Goal: Task Accomplishment & Management: Manage account settings

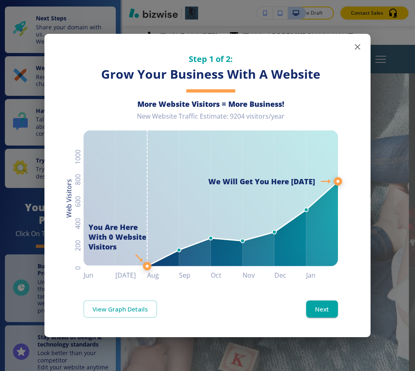
click at [357, 49] on icon "button" at bounding box center [358, 47] width 6 height 6
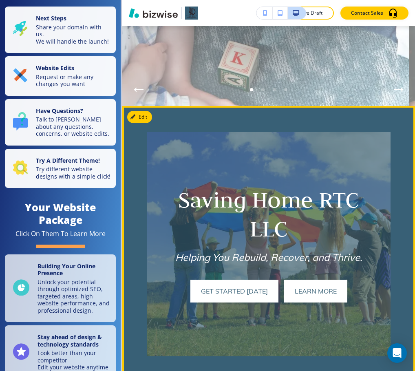
scroll to position [326, 0]
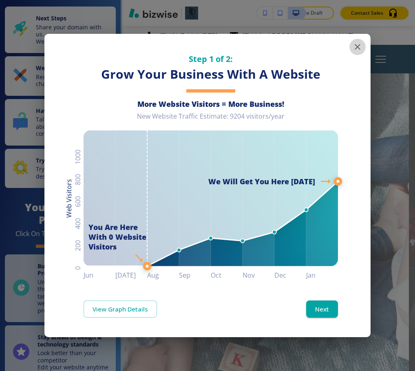
click at [356, 48] on icon "button" at bounding box center [358, 47] width 10 height 10
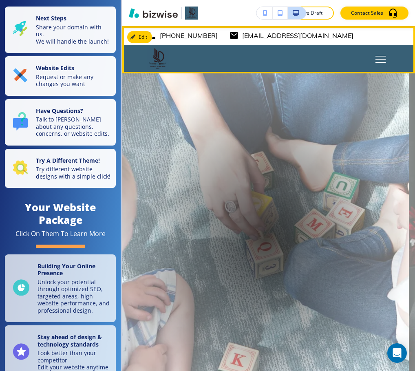
click at [376, 58] on icon "Toggle hamburger navigation menu" at bounding box center [381, 59] width 11 height 7
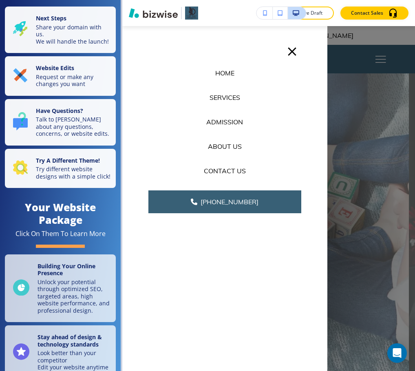
click at [226, 72] on p "Home" at bounding box center [224, 73] width 19 height 10
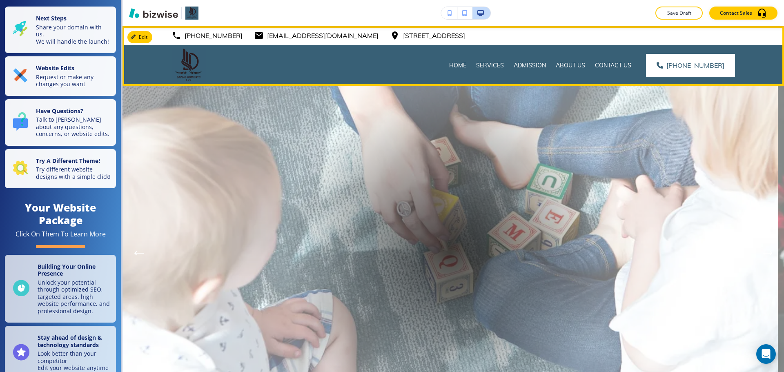
click at [415, 61] on div "Home" at bounding box center [457, 65] width 27 height 41
click at [415, 65] on p "Home" at bounding box center [457, 65] width 17 height 8
click at [415, 64] on p "Admission" at bounding box center [529, 65] width 32 height 8
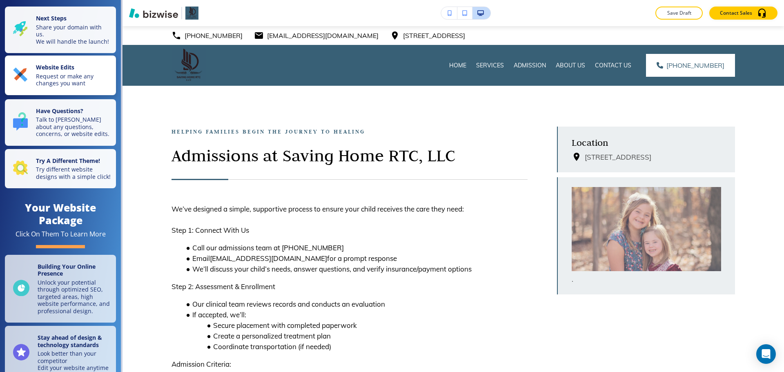
click at [63, 82] on p "Request or make any changes you want" at bounding box center [73, 80] width 75 height 14
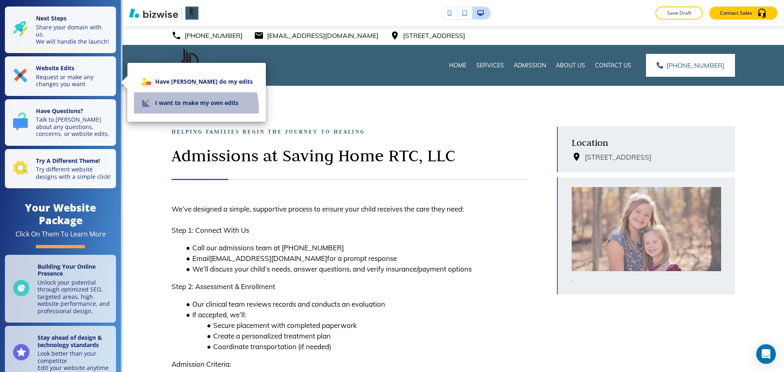
click at [195, 108] on li "I want to make my own edits" at bounding box center [196, 102] width 125 height 21
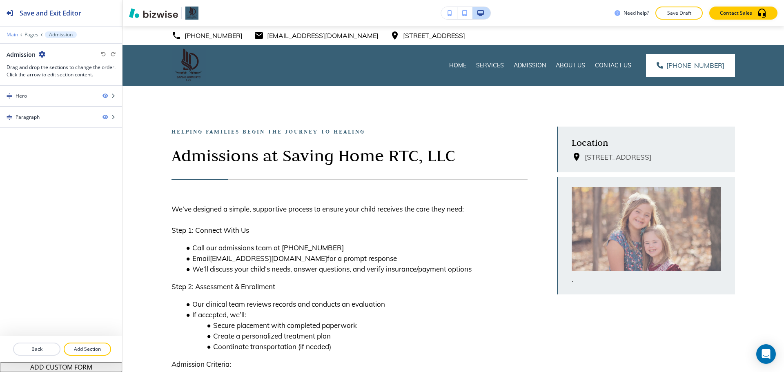
click at [9, 32] on p "Main" at bounding box center [12, 35] width 11 height 6
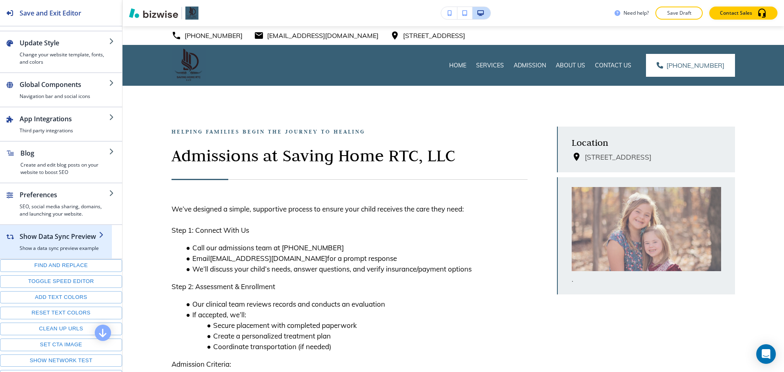
scroll to position [63, 0]
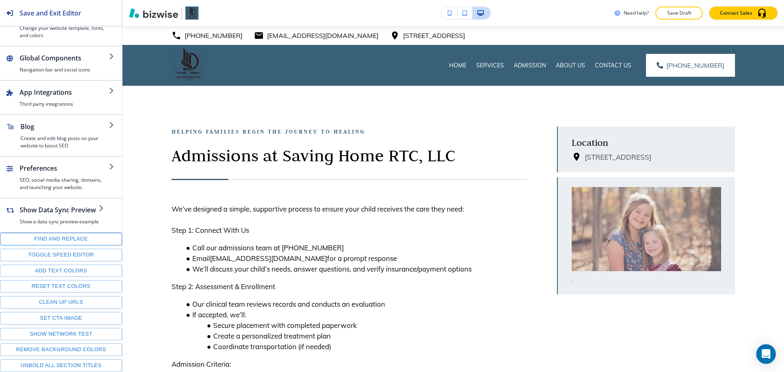
click at [68, 238] on button "Find and replace" at bounding box center [61, 239] width 122 height 13
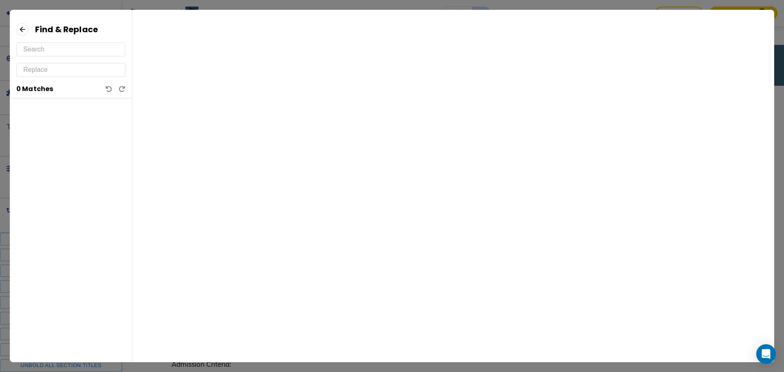
click at [73, 49] on input "text" at bounding box center [70, 49] width 95 height 13
paste input "346 793 7682."
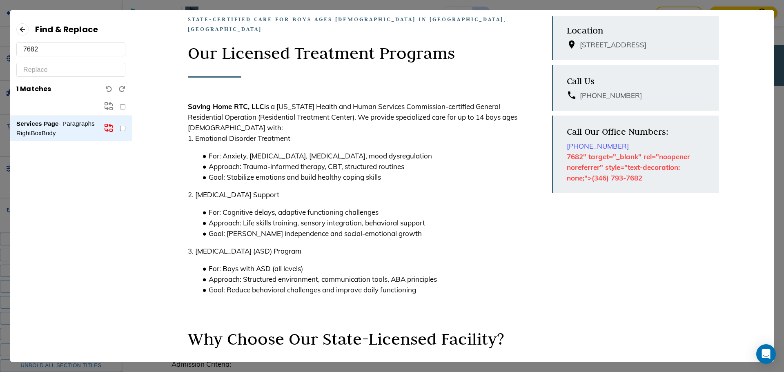
scroll to position [45, 0]
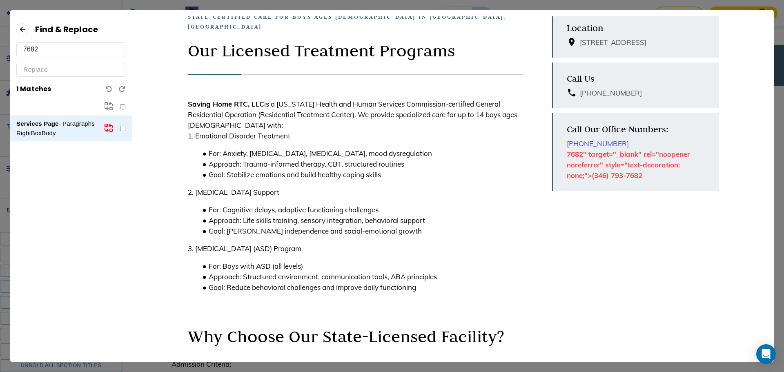
type input "7682"
click at [24, 29] on icon at bounding box center [22, 29] width 12 height 12
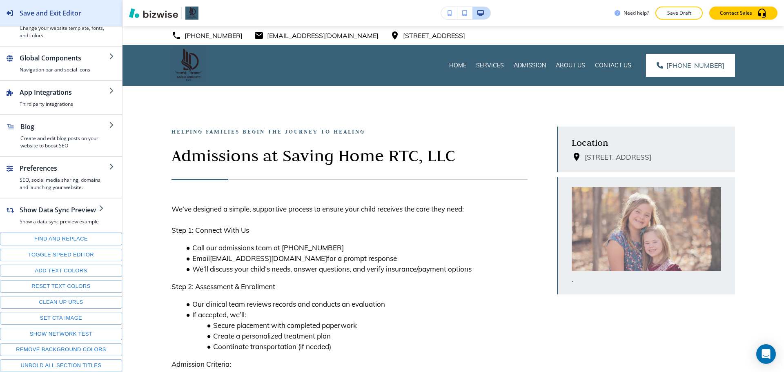
click at [32, 11] on h2 "Save and Exit Editor" at bounding box center [51, 13] width 62 height 10
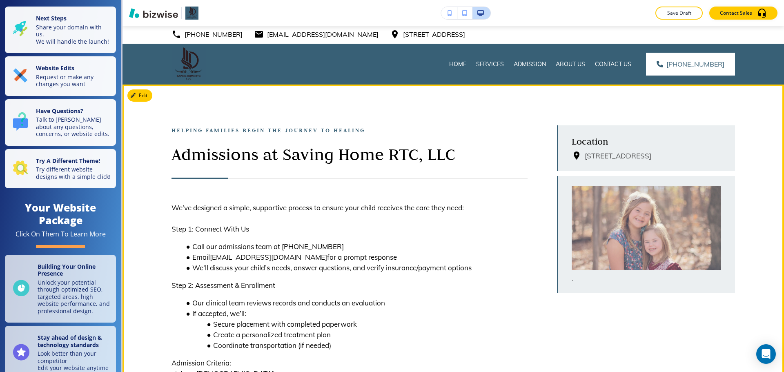
scroll to position [0, 0]
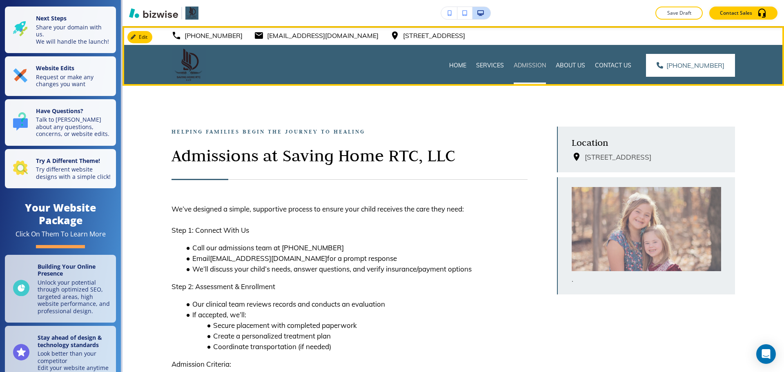
click at [415, 67] on p "Admission" at bounding box center [529, 65] width 32 height 8
click at [415, 66] on p "Admission" at bounding box center [529, 65] width 32 height 8
click at [415, 65] on p "Services" at bounding box center [490, 65] width 28 height 8
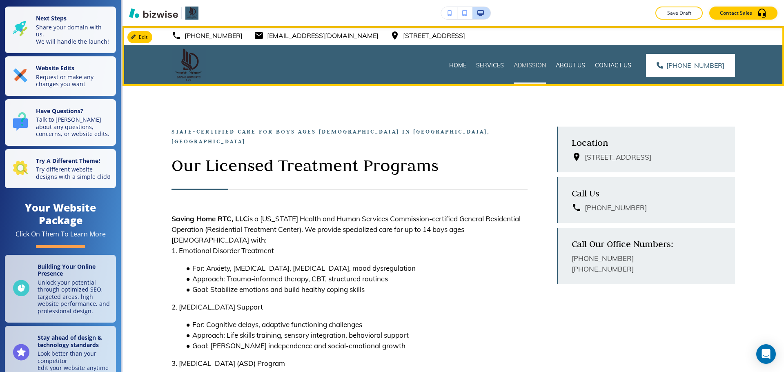
click at [415, 64] on p "Admission" at bounding box center [529, 65] width 32 height 8
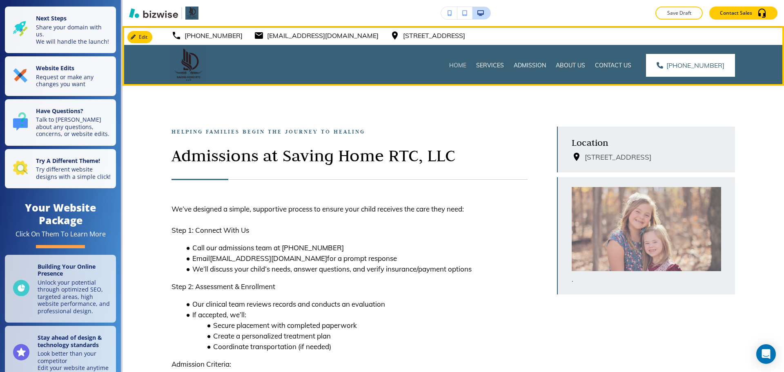
click at [415, 65] on p "Home" at bounding box center [457, 65] width 17 height 8
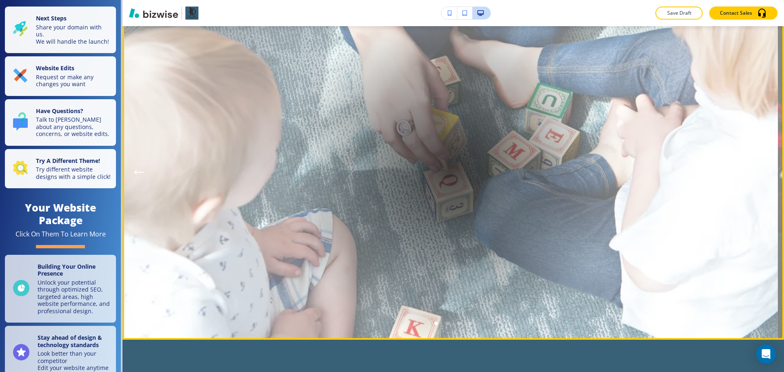
scroll to position [41, 0]
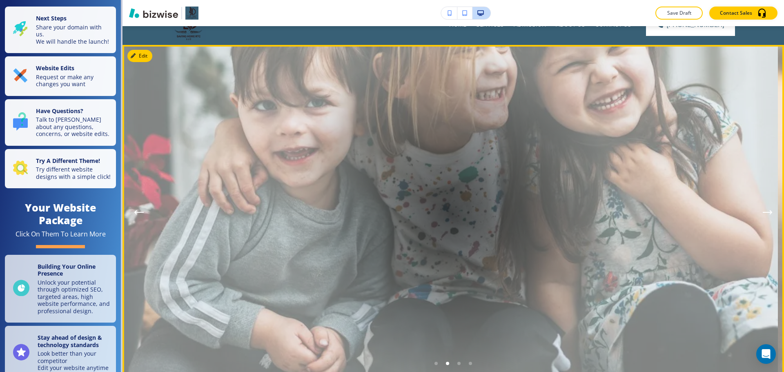
click at [415, 210] on button "Next Hero Image" at bounding box center [767, 212] width 16 height 16
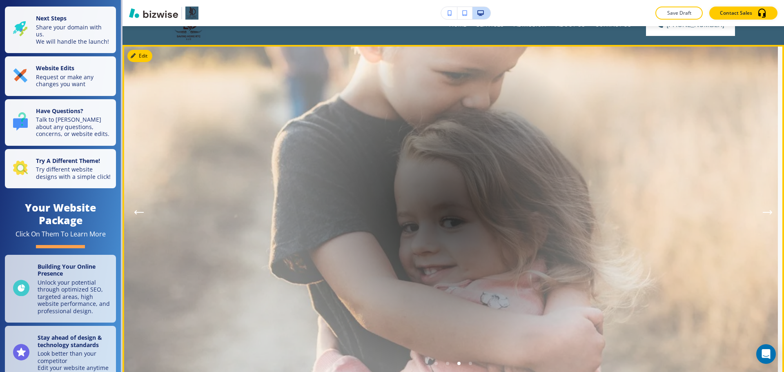
click at [415, 210] on button "Next Hero Image" at bounding box center [767, 212] width 16 height 16
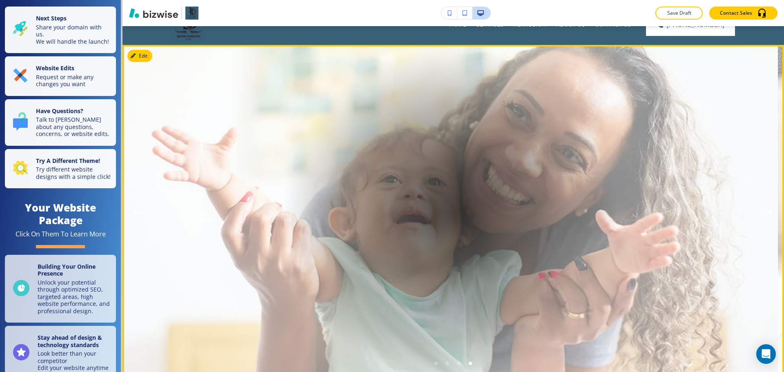
click at [135, 215] on button "Previous Hero Image" at bounding box center [139, 212] width 16 height 16
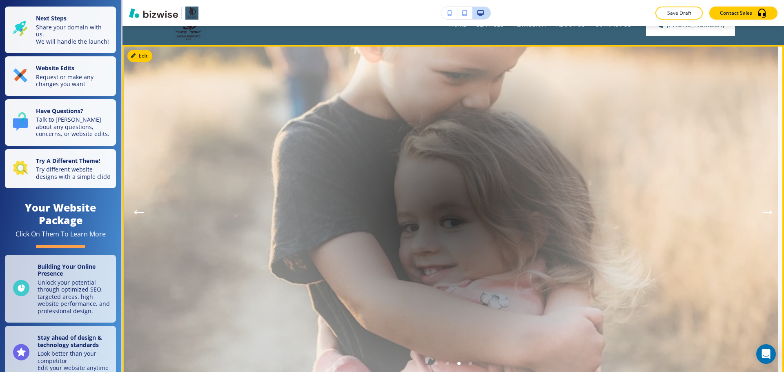
click at [140, 212] on icon "Previous Hero Image" at bounding box center [139, 212] width 8 height 0
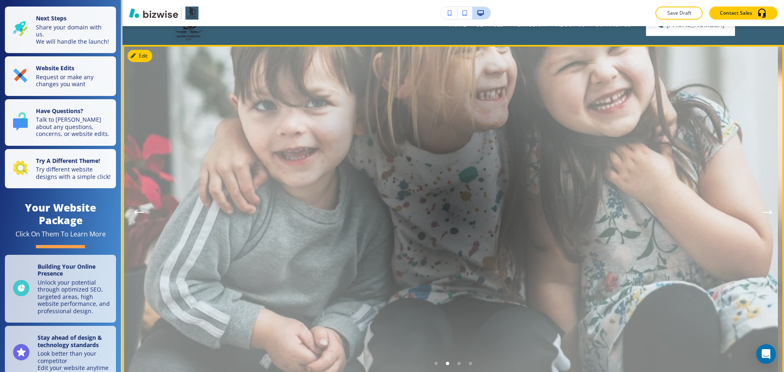
click at [415, 214] on button "Next Hero Image" at bounding box center [767, 212] width 16 height 16
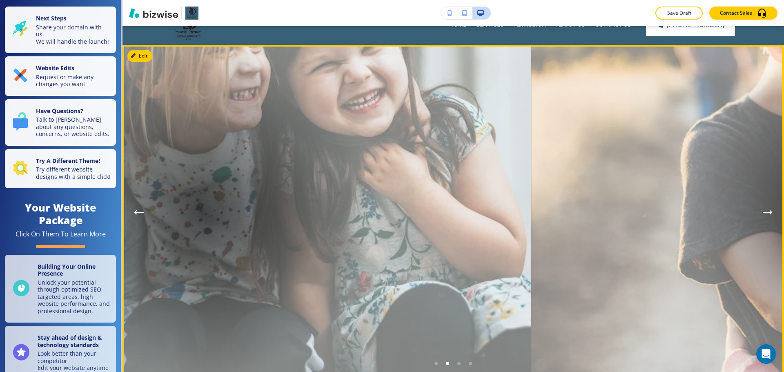
click at [415, 214] on button "Next Hero Image" at bounding box center [767, 212] width 16 height 16
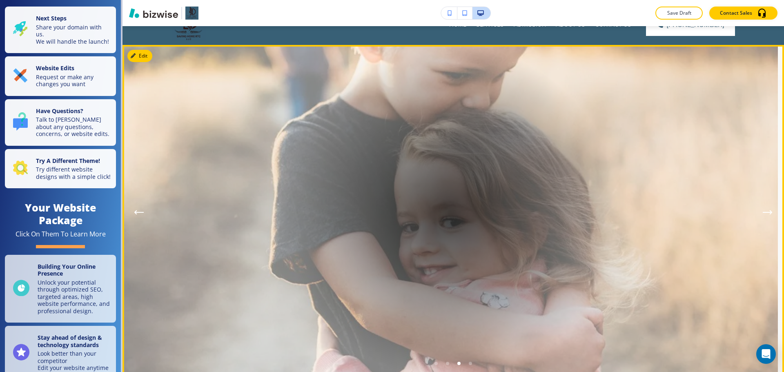
click at [415, 214] on icon "Next Hero Image" at bounding box center [767, 212] width 10 height 5
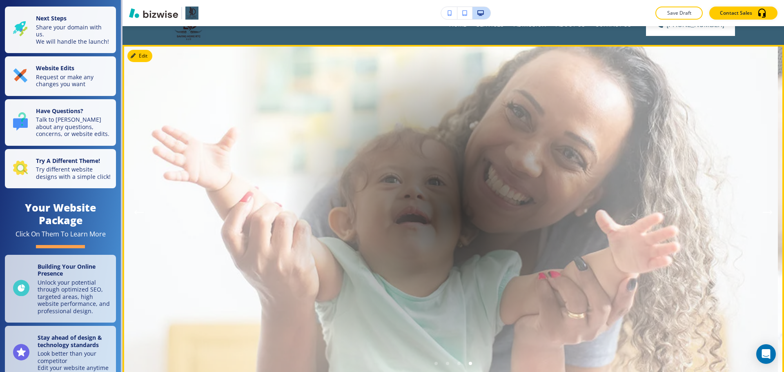
click at [415, 214] on icon "Next Hero Image" at bounding box center [767, 212] width 10 height 5
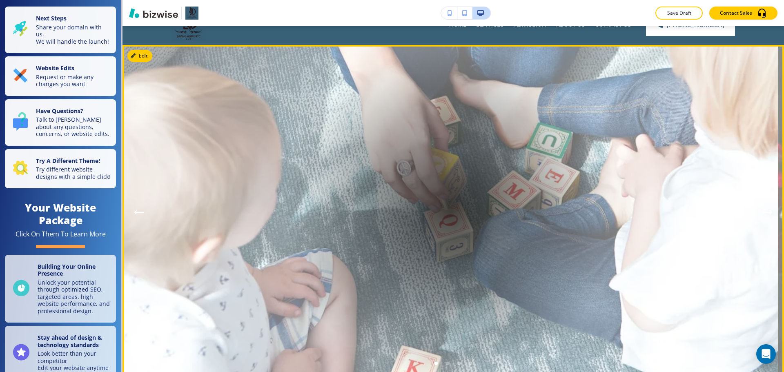
click at [415, 212] on icon "Next Hero Image" at bounding box center [767, 212] width 8 height 0
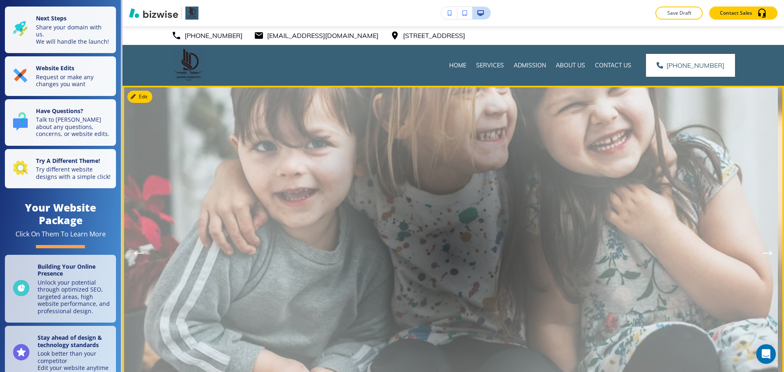
scroll to position [82, 0]
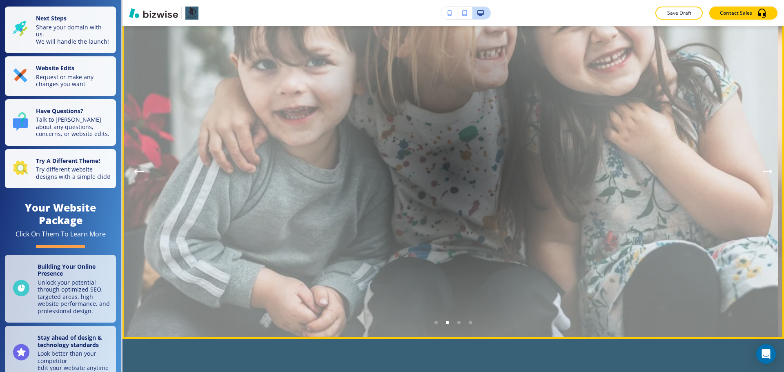
click at [415, 323] on div "Go to slide 3" at bounding box center [458, 322] width 3 height 3
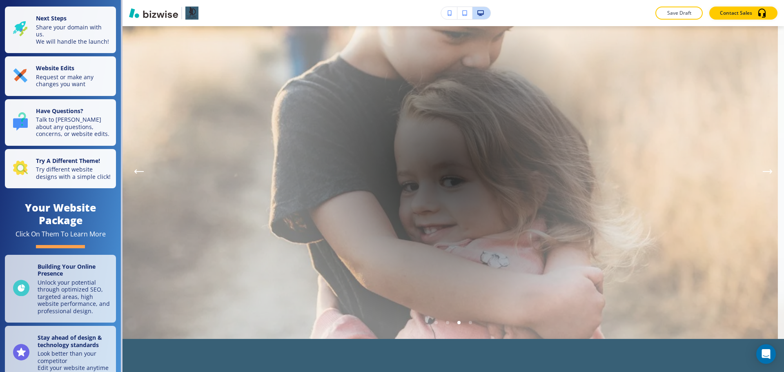
click at [415, 322] on div at bounding box center [450, 171] width 335 height 335
click at [415, 322] on li "Go to slide 4" at bounding box center [469, 322] width 11 height 11
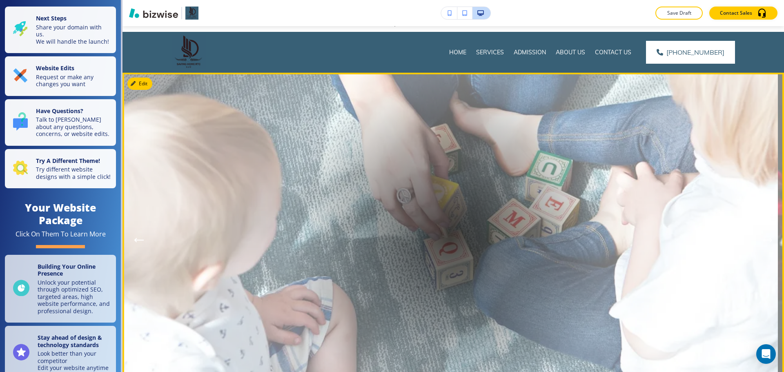
scroll to position [0, 0]
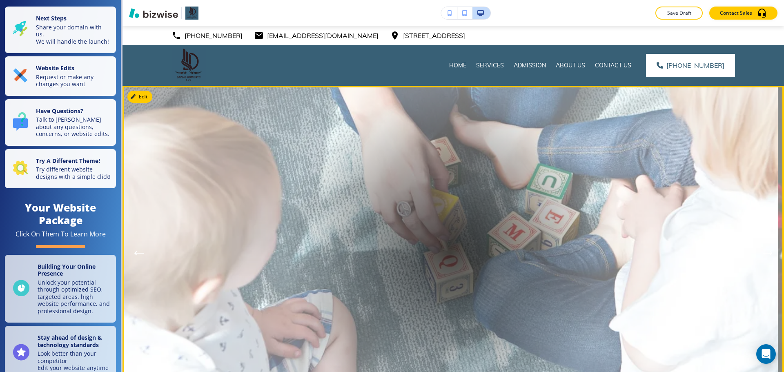
click at [415, 253] on icon "Next Hero Image" at bounding box center [767, 253] width 8 height 0
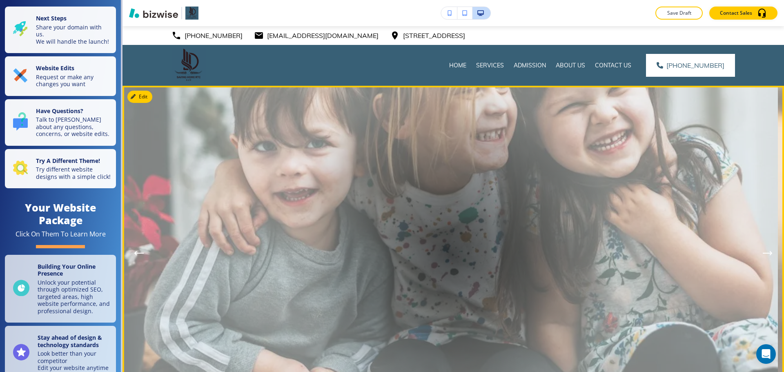
click at [415, 253] on icon "Next Hero Image" at bounding box center [767, 253] width 8 height 0
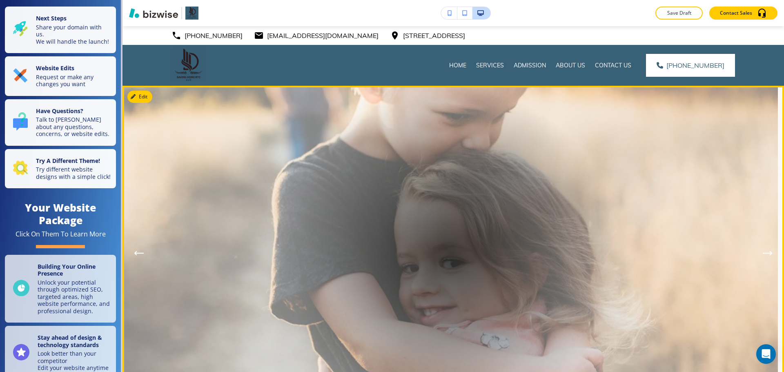
click at [415, 253] on icon "Next Hero Image" at bounding box center [767, 253] width 8 height 0
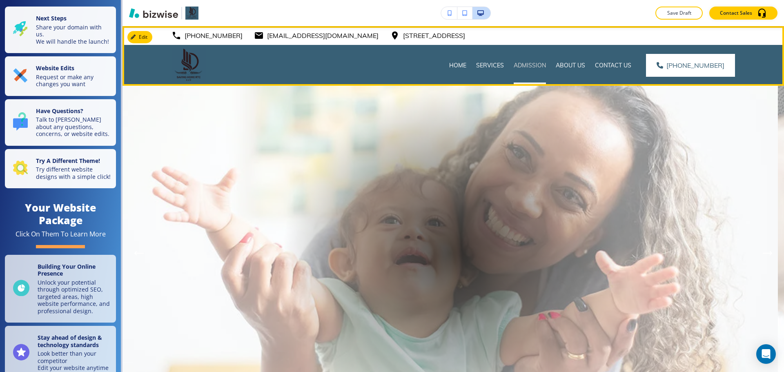
click at [415, 66] on p "Admission" at bounding box center [529, 65] width 32 height 8
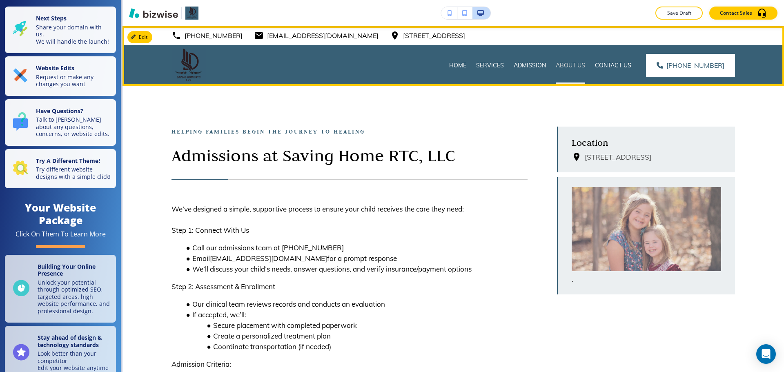
click at [415, 63] on p "About Us" at bounding box center [569, 65] width 29 height 8
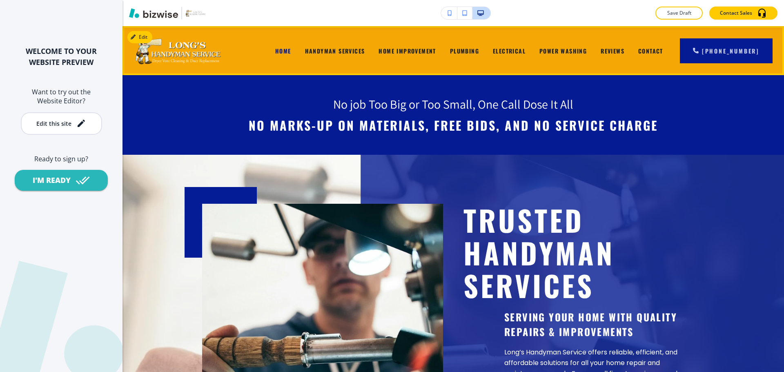
click at [326, 56] on div "Handyman Services" at bounding box center [335, 50] width 74 height 33
click at [329, 55] on span "Handyman Services" at bounding box center [335, 51] width 60 height 9
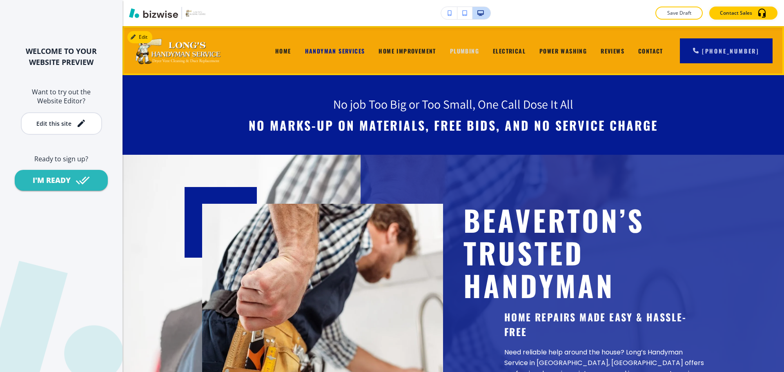
click at [470, 51] on span "Plumbing" at bounding box center [464, 51] width 29 height 9
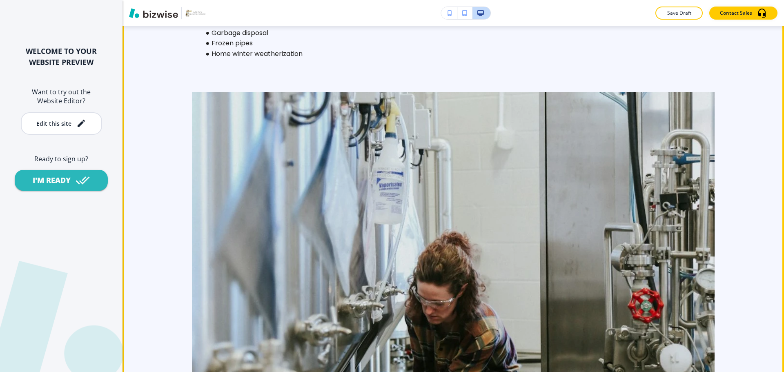
scroll to position [857, 0]
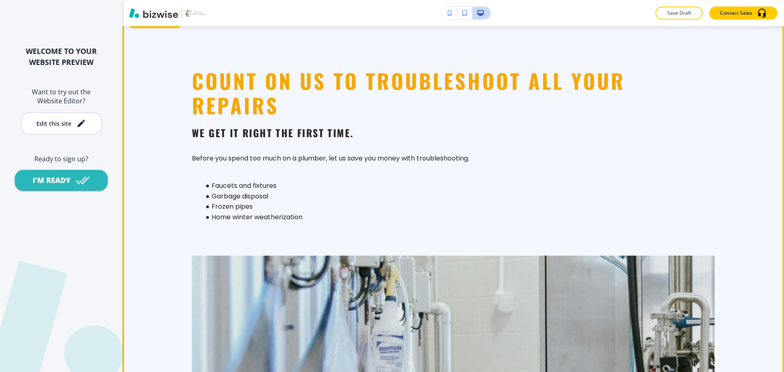
click at [147, 28] on button "Edit This Section" at bounding box center [154, 22] width 55 height 12
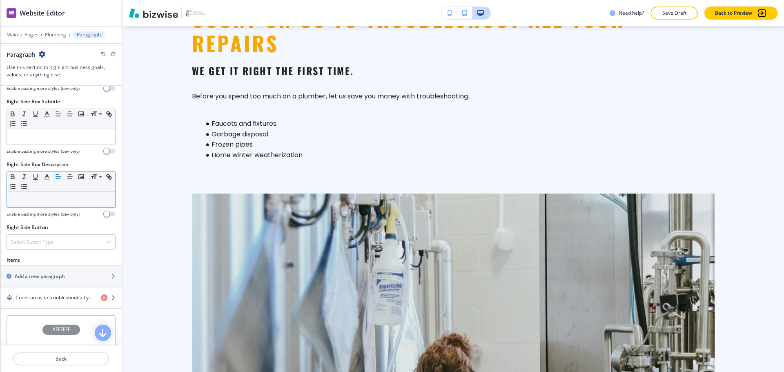
scroll to position [440, 0]
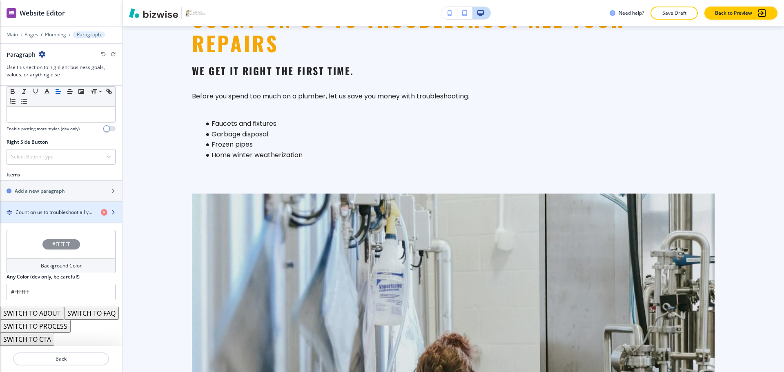
click at [40, 209] on h4 "Count on us to troubleshoot all your repairs" at bounding box center [55, 212] width 79 height 7
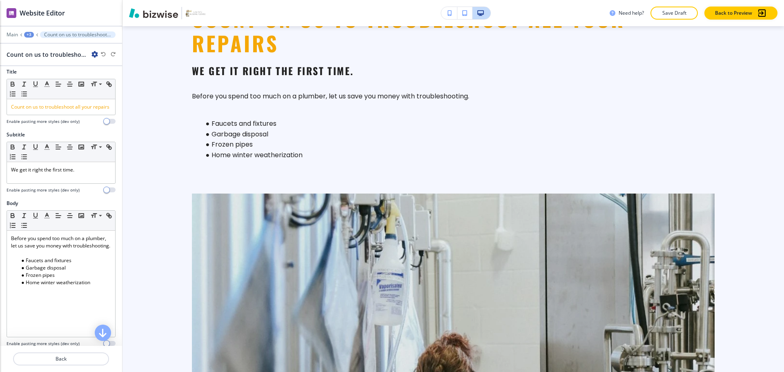
scroll to position [280, 0]
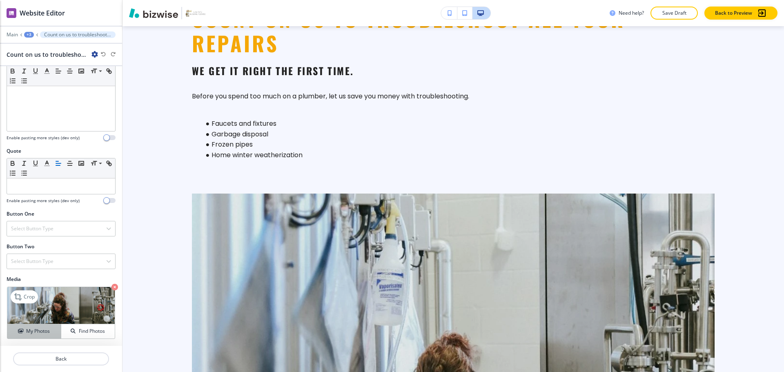
click at [44, 335] on h4 "My Photos" at bounding box center [38, 330] width 24 height 7
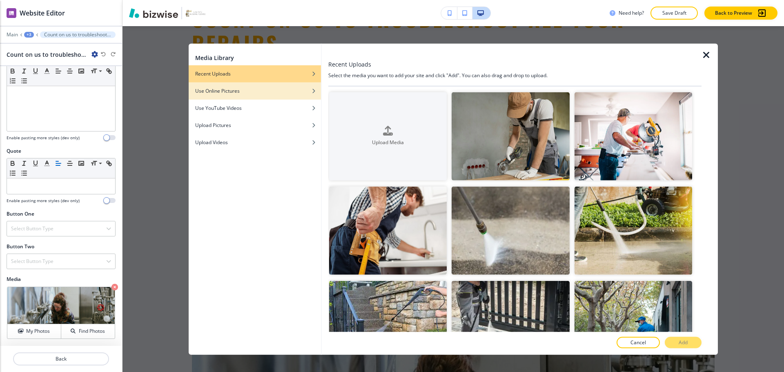
click at [266, 95] on div "button" at bounding box center [255, 96] width 132 height 5
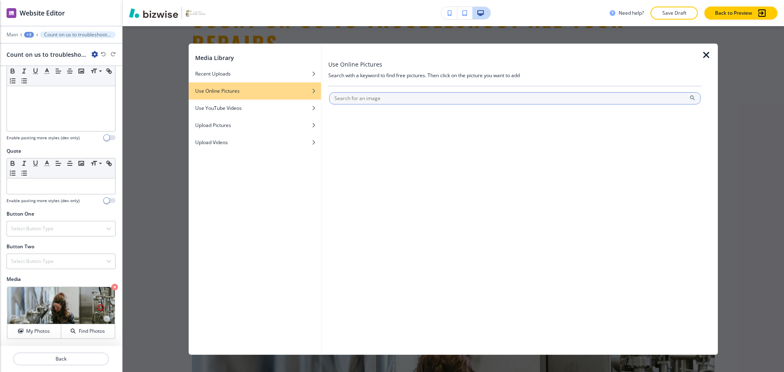
click at [391, 98] on input "text" at bounding box center [514, 98] width 371 height 12
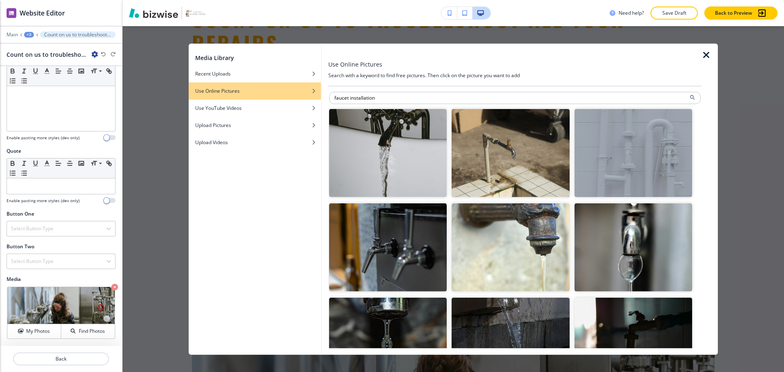
scroll to position [0, 0]
drag, startPoint x: 408, startPoint y: 99, endPoint x: 312, endPoint y: 99, distance: 95.9
click at [312, 99] on div "Media Library Recent Uploads Use Online Pictures Use YouTube Videos Upload Pict…" at bounding box center [453, 198] width 529 height 311
type input "garbage disposal"
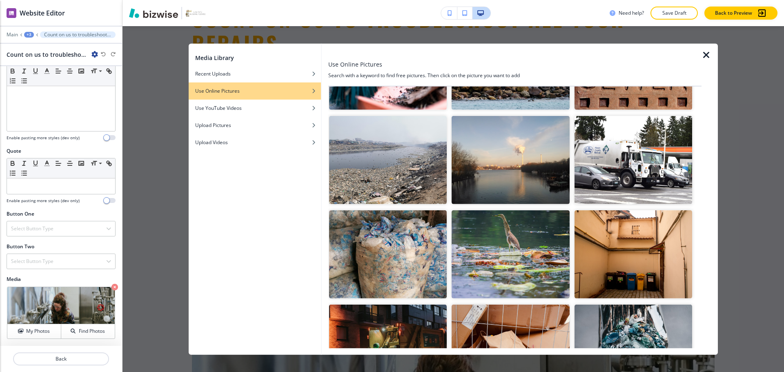
scroll to position [204, 0]
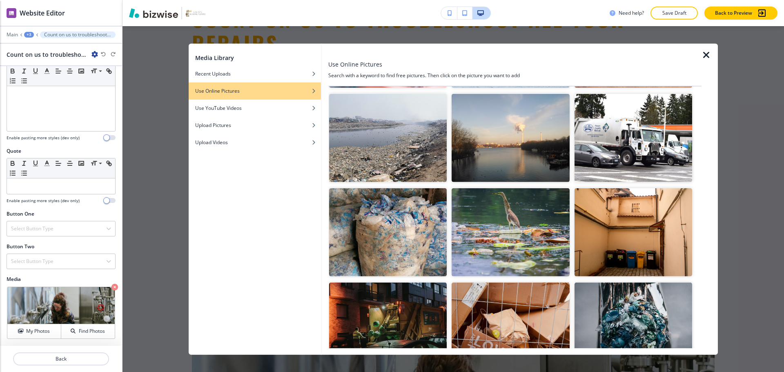
click at [704, 54] on icon "button" at bounding box center [706, 55] width 10 height 10
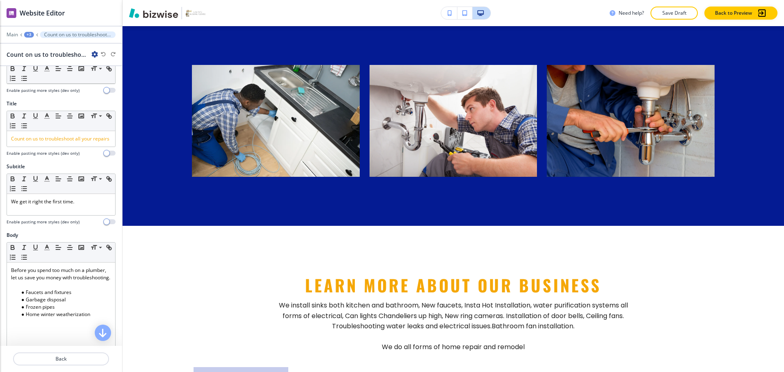
scroll to position [0, 0]
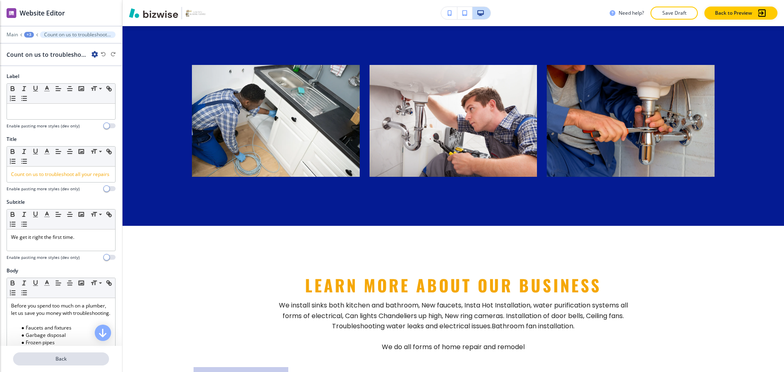
click at [82, 360] on p "Back" at bounding box center [61, 358] width 94 height 7
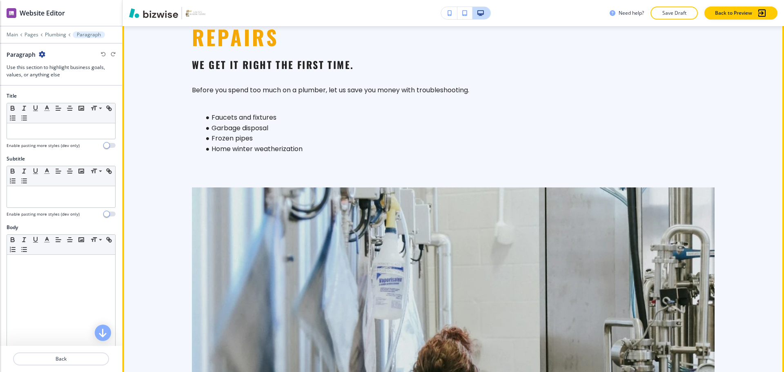
scroll to position [837, 0]
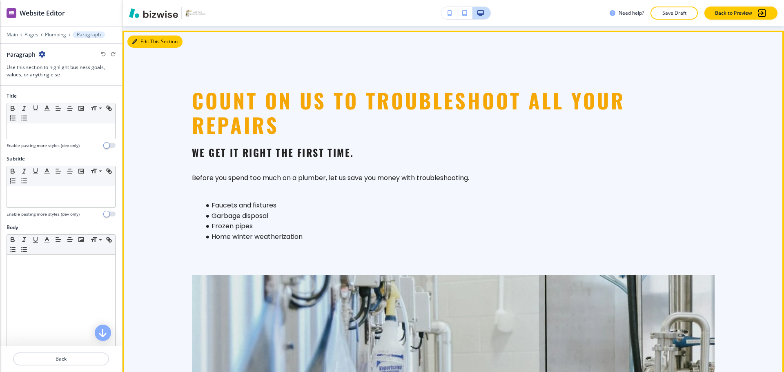
click at [145, 48] on button "Edit This Section" at bounding box center [154, 42] width 55 height 12
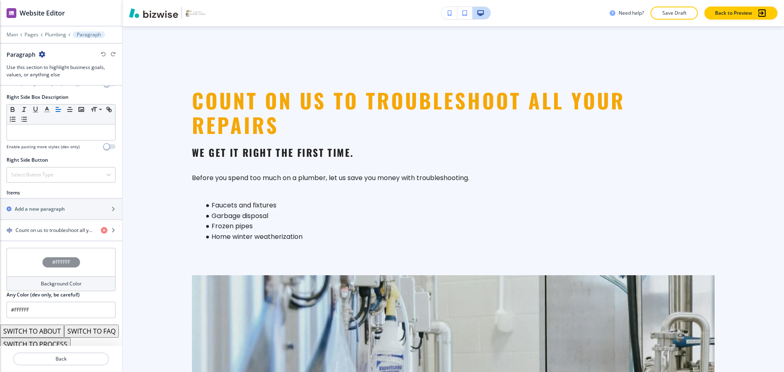
scroll to position [440, 0]
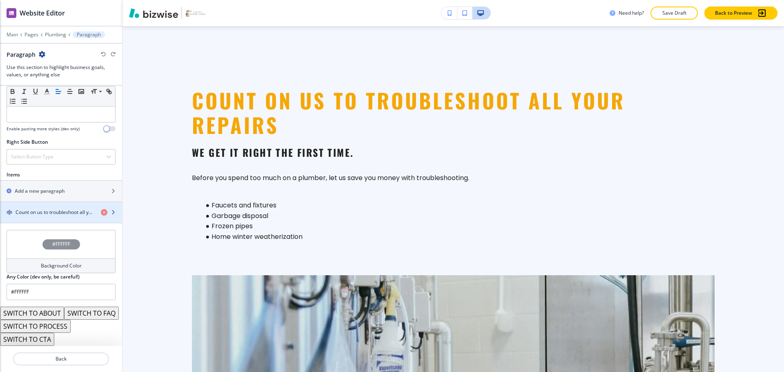
click at [50, 202] on div "button" at bounding box center [61, 205] width 122 height 7
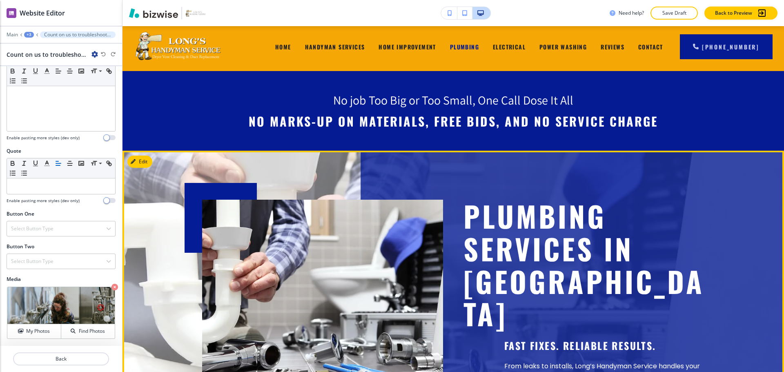
scroll to position [0, 0]
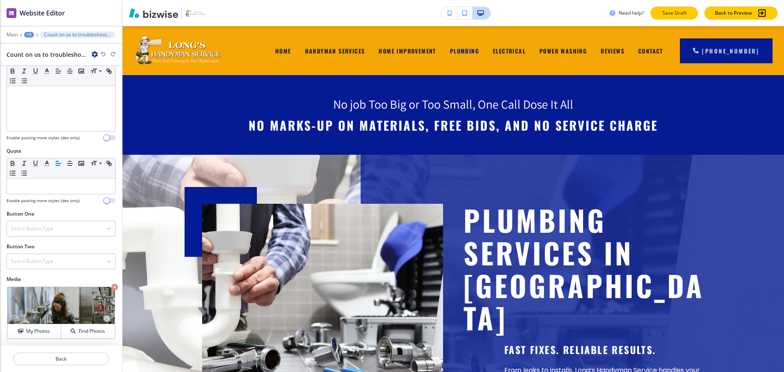
click at [665, 15] on p "Save Draft" at bounding box center [674, 12] width 26 height 7
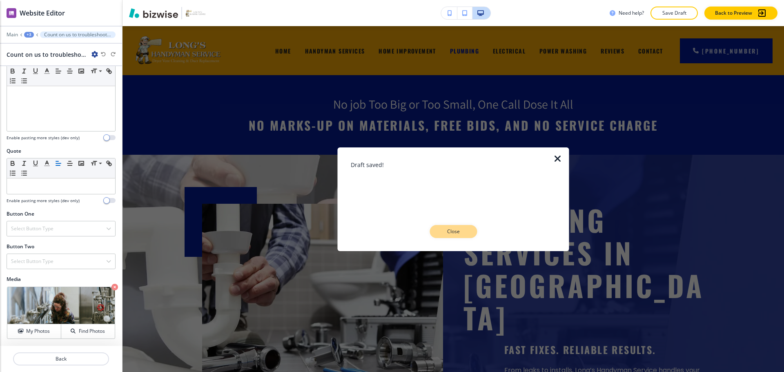
click at [453, 232] on p "Close" at bounding box center [453, 231] width 26 height 7
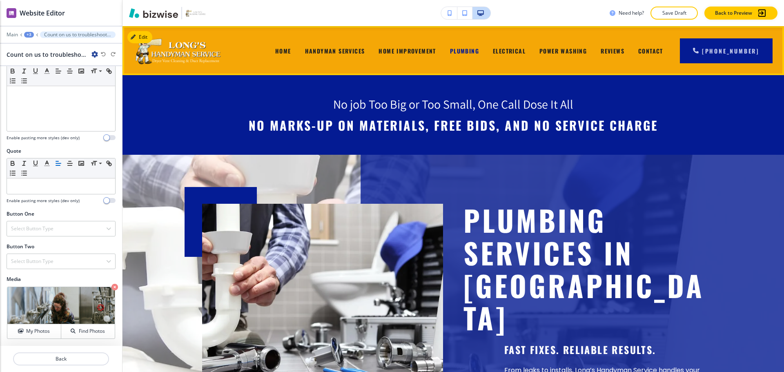
click at [278, 47] on div "Home" at bounding box center [283, 50] width 30 height 33
click at [282, 50] on span "Home" at bounding box center [283, 51] width 16 height 9
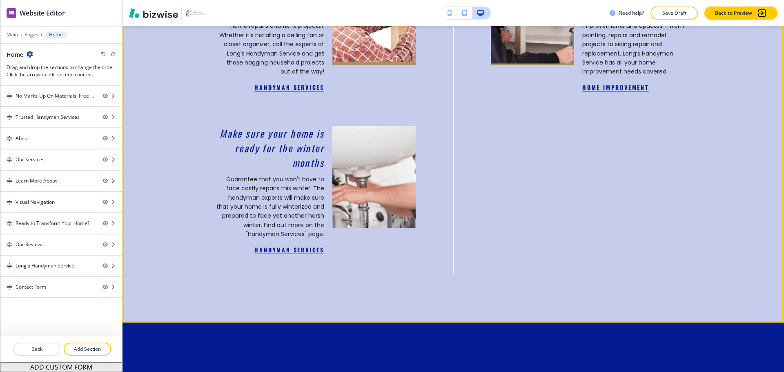
scroll to position [939, 0]
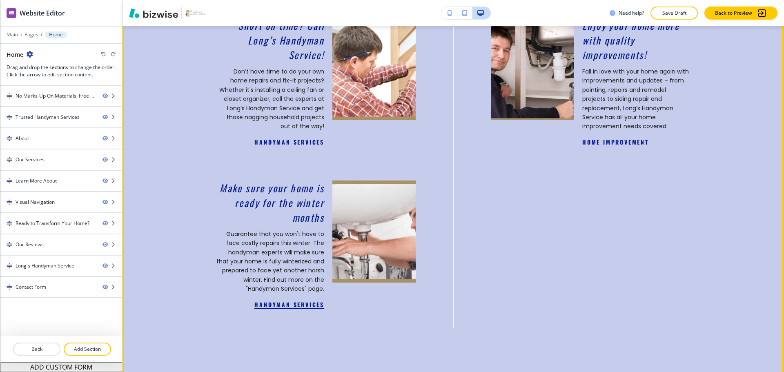
drag, startPoint x: 489, startPoint y: 320, endPoint x: 499, endPoint y: 266, distance: 55.2
click at [499, 265] on div "Short on time? Call Long’s Handyman Service! Don’t have time to do your own hom…" at bounding box center [453, 168] width 522 height 320
click at [497, 301] on div "Short on time? Call Long’s Handyman Service! Don’t have time to do your own hom…" at bounding box center [415, 155] width 597 height 325
click at [399, 345] on section "What We Can Do for You Our Services Short on time? Call Long’s Handyman Service…" at bounding box center [452, 138] width 661 height 478
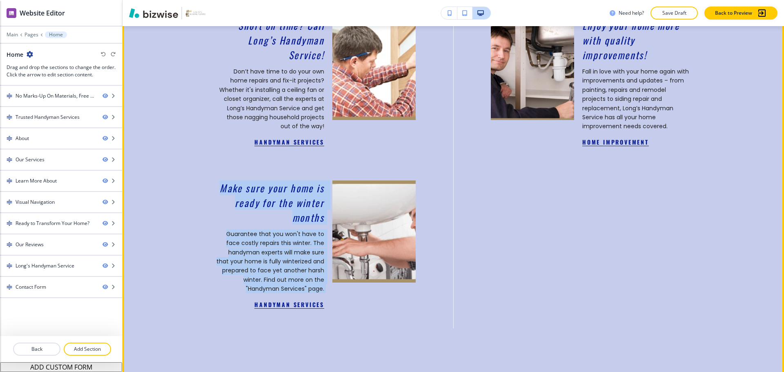
drag, startPoint x: 333, startPoint y: 319, endPoint x: 184, endPoint y: 169, distance: 211.8
click at [184, 169] on section "What We Can Do for You Our Services Short on time? Call Long’s Handyman Service…" at bounding box center [452, 138] width 661 height 478
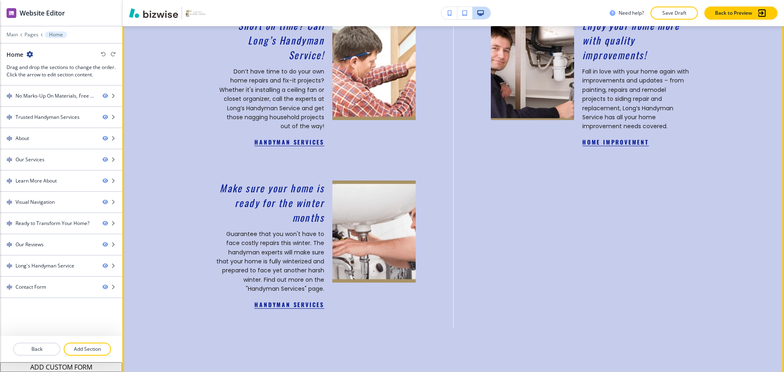
click at [515, 238] on div "Short on time? Call Long’s Handyman Service! Don’t have time to do your own hom…" at bounding box center [415, 155] width 597 height 325
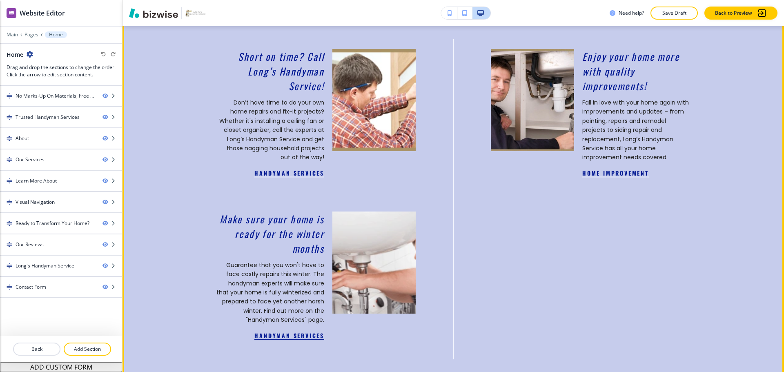
scroll to position [898, 0]
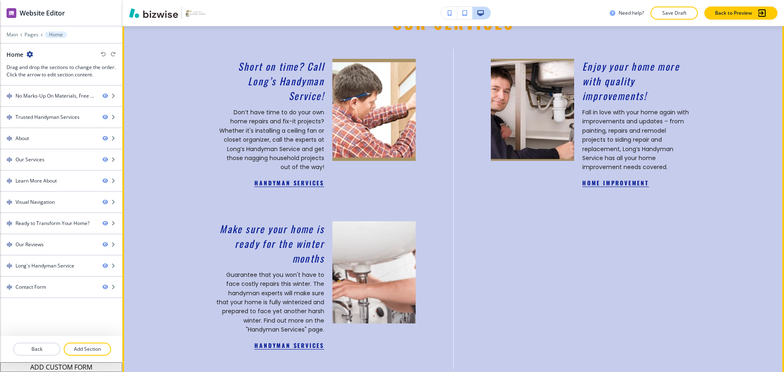
click at [316, 346] on link "Handyman Services" at bounding box center [289, 345] width 70 height 9
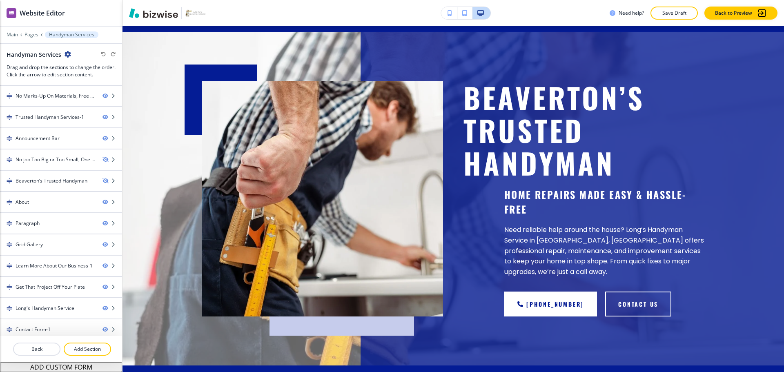
scroll to position [0, 0]
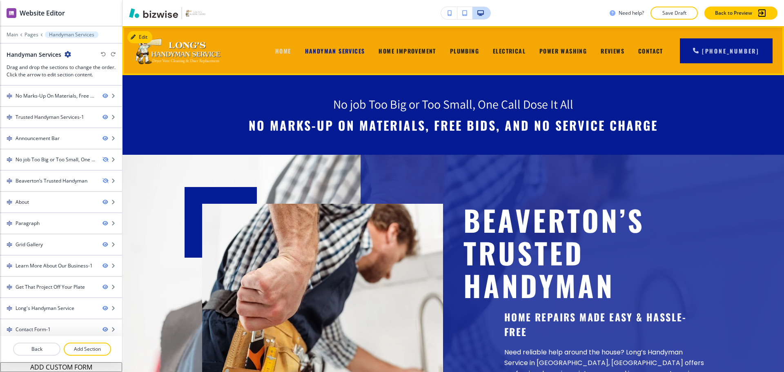
click at [291, 52] on span "Home" at bounding box center [283, 51] width 16 height 9
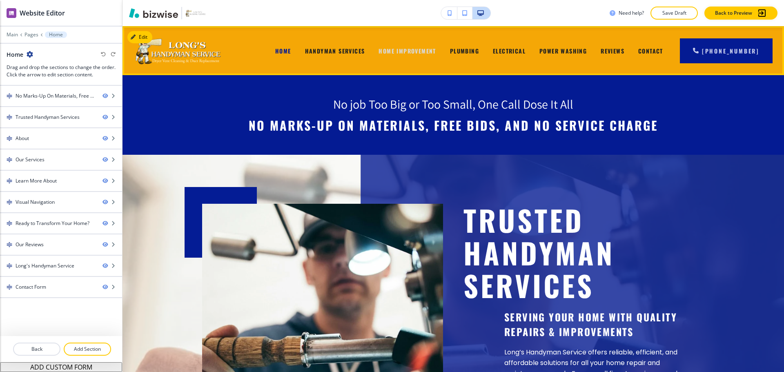
click at [422, 52] on span "Home Improvement" at bounding box center [406, 51] width 57 height 9
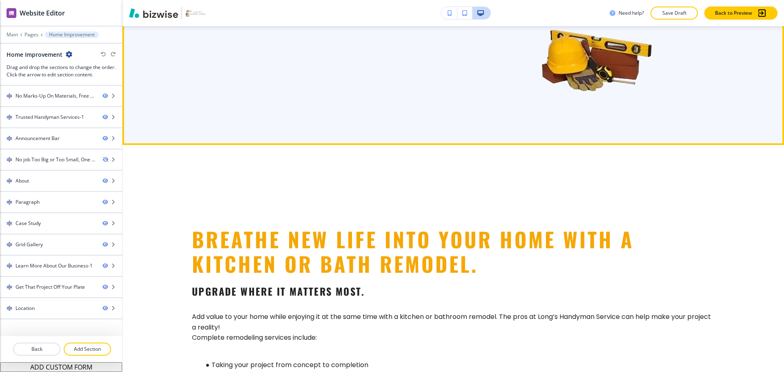
scroll to position [490, 0]
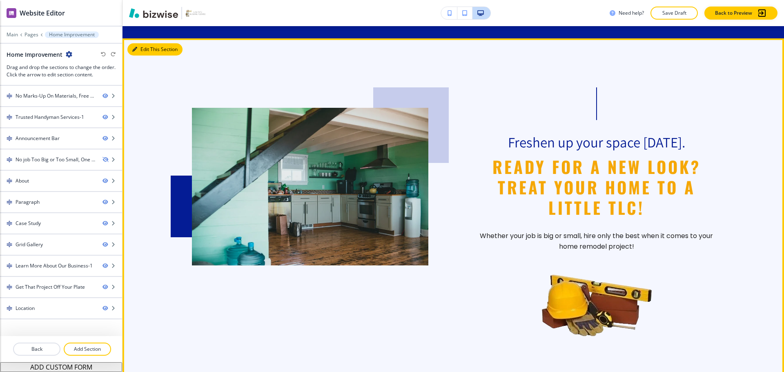
click at [140, 43] on button "Edit This Section" at bounding box center [154, 49] width 55 height 12
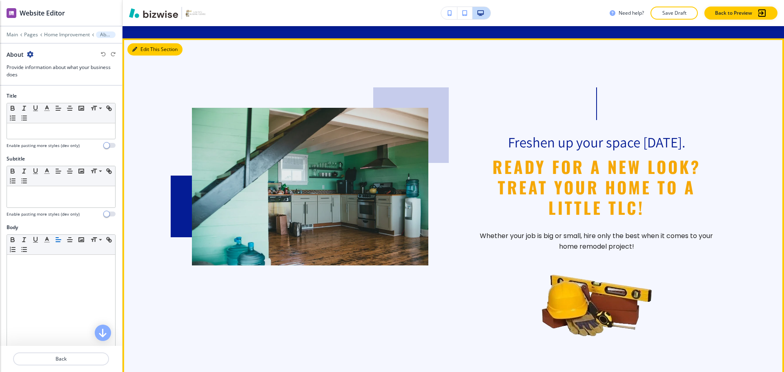
scroll to position [491, 0]
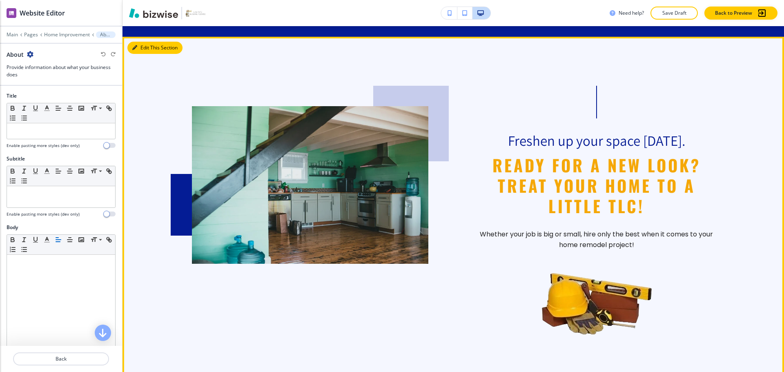
click at [133, 42] on button "Edit This Section" at bounding box center [154, 48] width 55 height 12
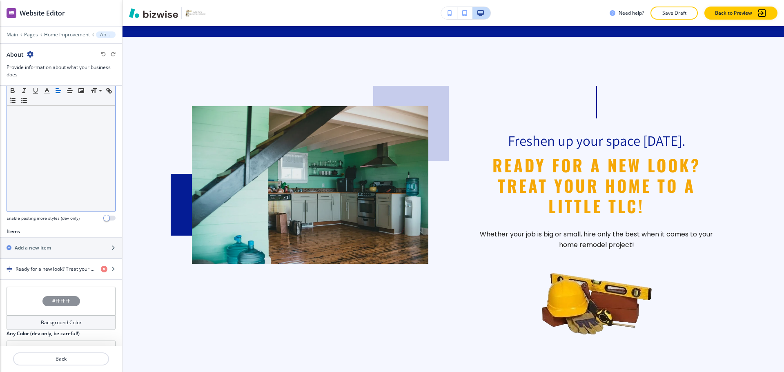
scroll to position [223, 0]
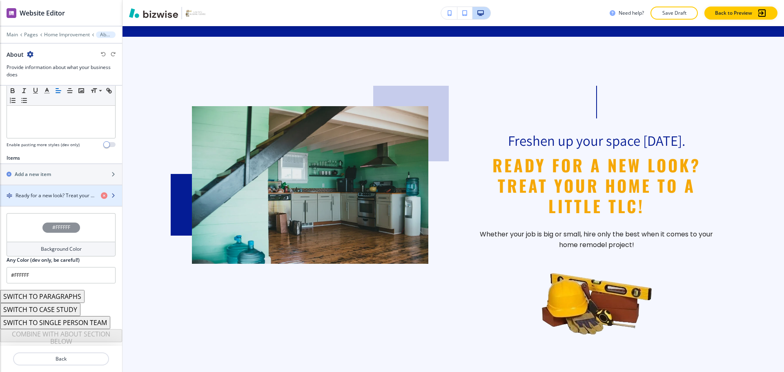
click at [50, 199] on div "button" at bounding box center [61, 202] width 122 height 7
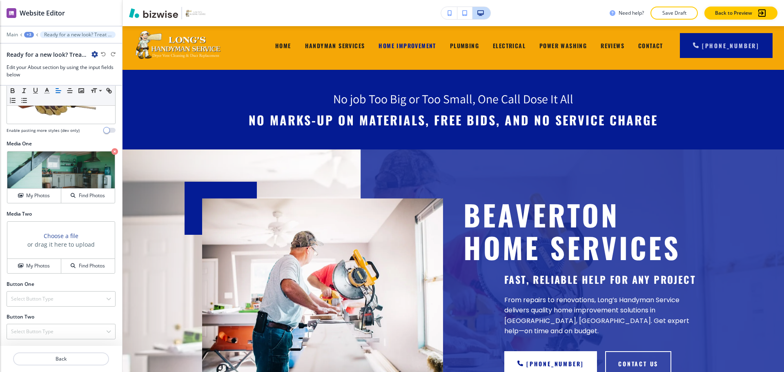
scroll to position [0, 0]
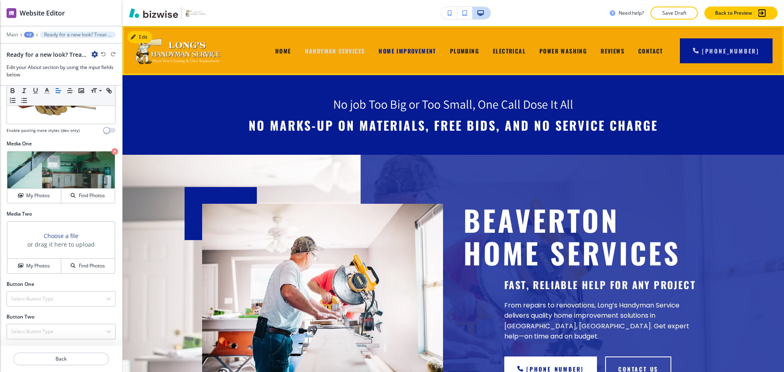
click at [324, 52] on span "Handyman Services" at bounding box center [335, 51] width 60 height 9
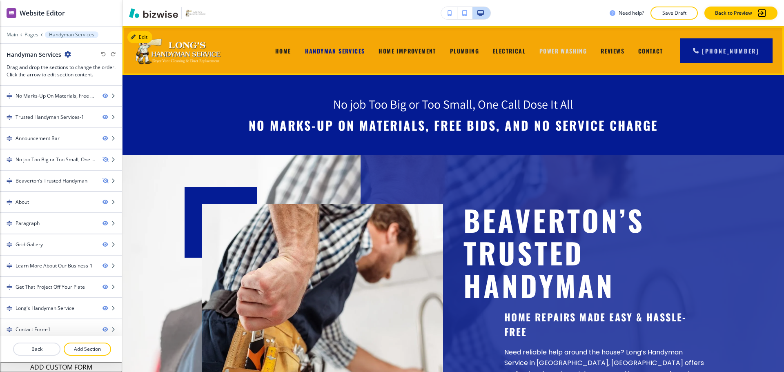
click at [546, 49] on span "Power Washing" at bounding box center [562, 51] width 47 height 9
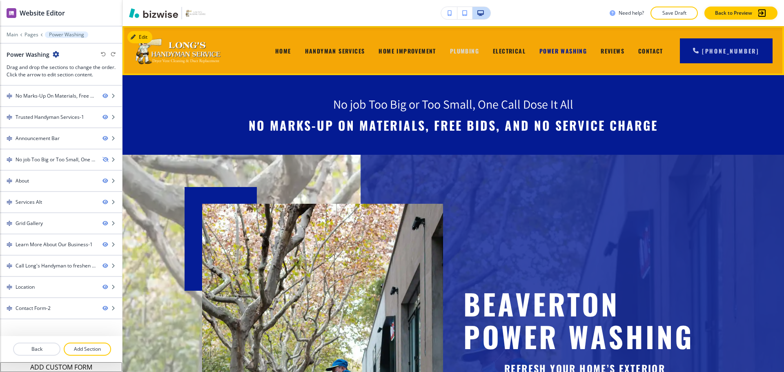
click at [477, 49] on span "Plumbing" at bounding box center [464, 51] width 29 height 9
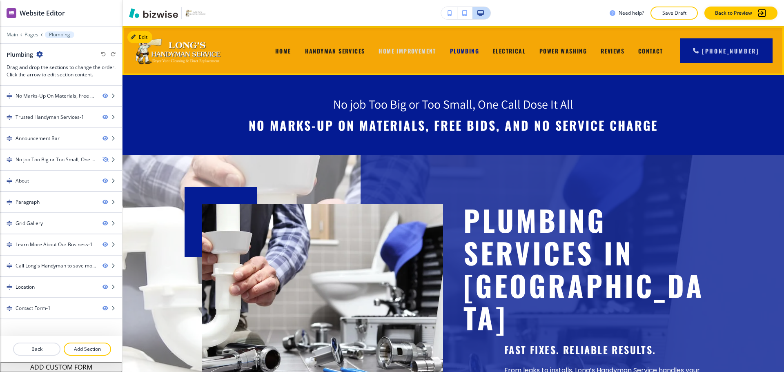
click at [426, 49] on span "Home Improvement" at bounding box center [406, 51] width 57 height 9
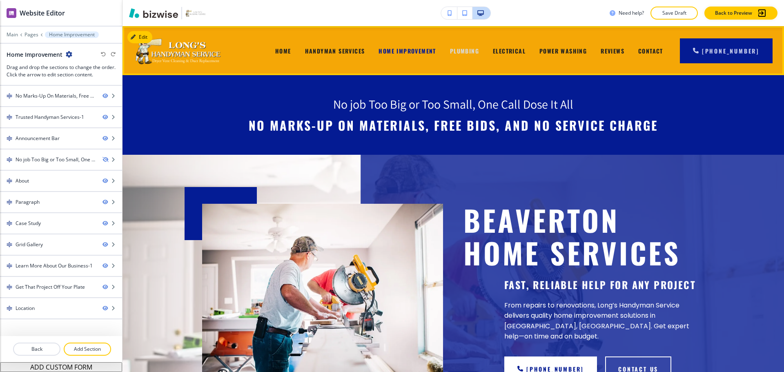
click at [460, 52] on span "Plumbing" at bounding box center [464, 51] width 29 height 9
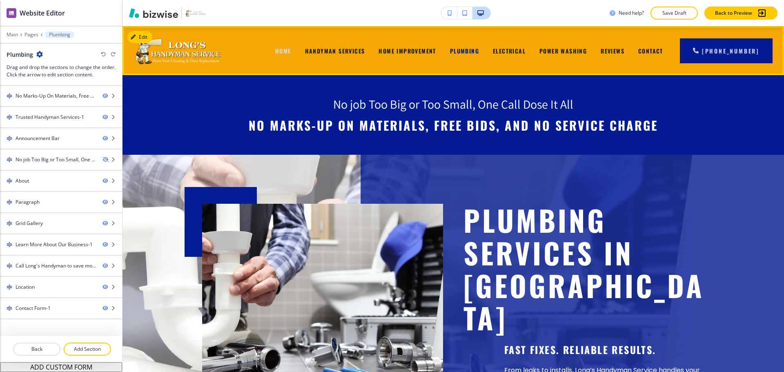
click at [283, 52] on span "Home" at bounding box center [283, 51] width 16 height 9
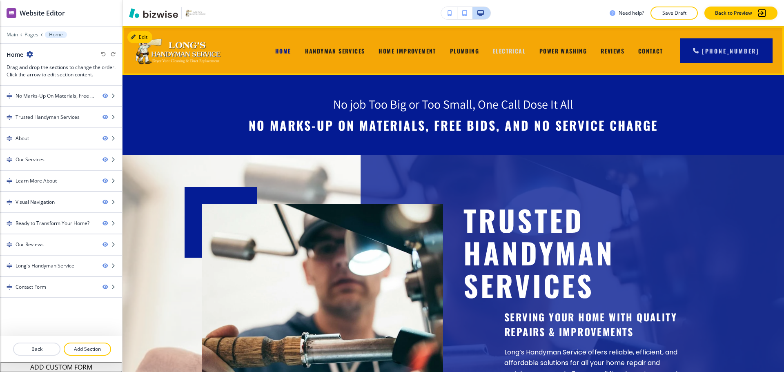
click at [511, 51] on span "Electrical" at bounding box center [509, 51] width 33 height 9
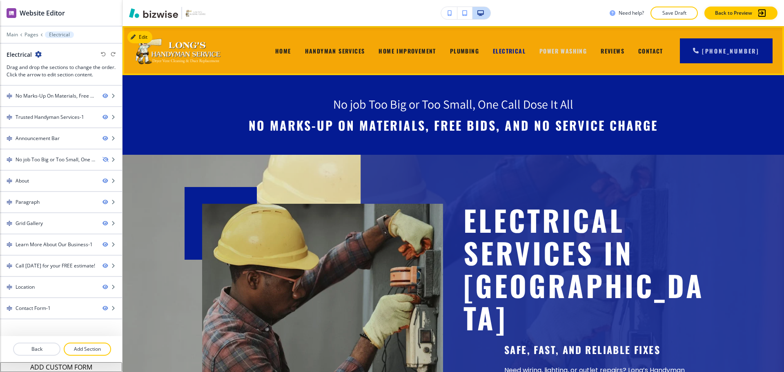
click at [560, 51] on span "Power Washing" at bounding box center [562, 51] width 47 height 9
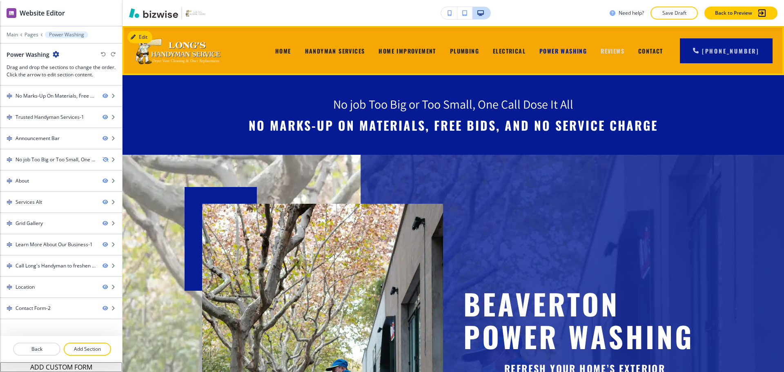
click at [613, 55] on span "Reviews" at bounding box center [612, 51] width 24 height 9
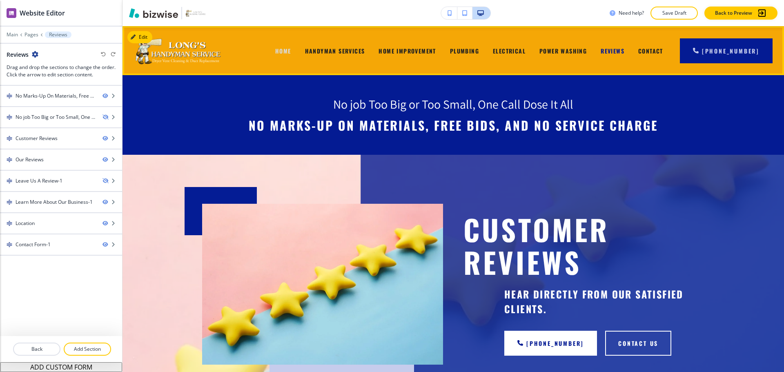
click at [291, 49] on span "Home" at bounding box center [283, 51] width 16 height 9
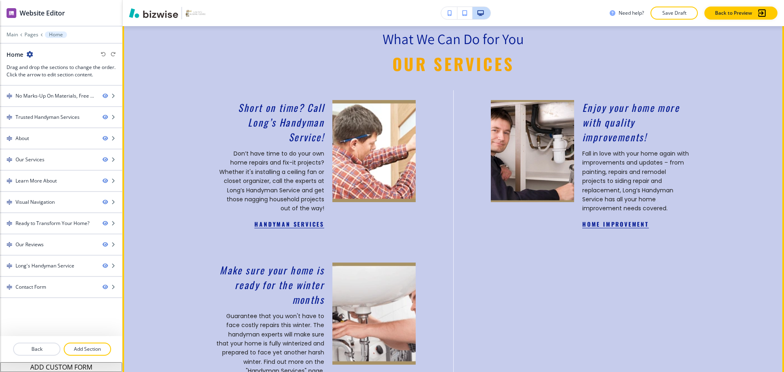
scroll to position [735, 0]
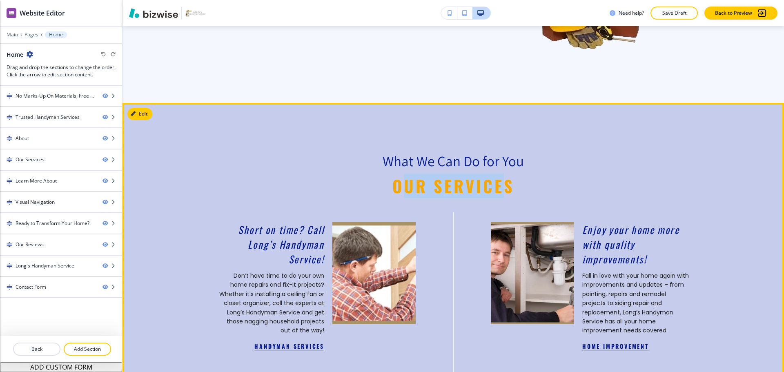
drag, startPoint x: 400, startPoint y: 184, endPoint x: 505, endPoint y: 184, distance: 105.3
click at [505, 184] on span "Our Services" at bounding box center [453, 185] width 122 height 24
click at [516, 183] on p "Our Services" at bounding box center [453, 185] width 522 height 20
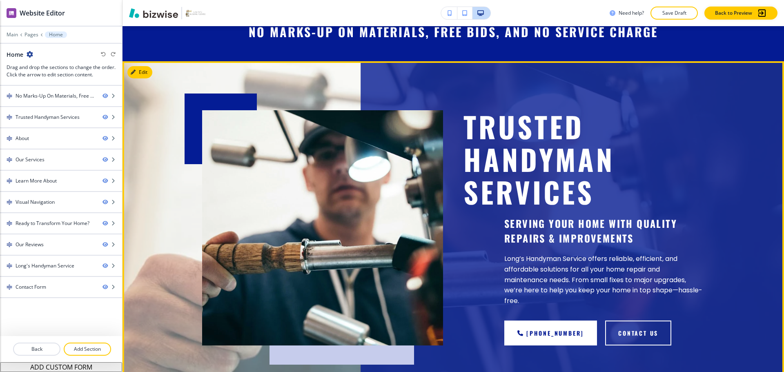
scroll to position [0, 0]
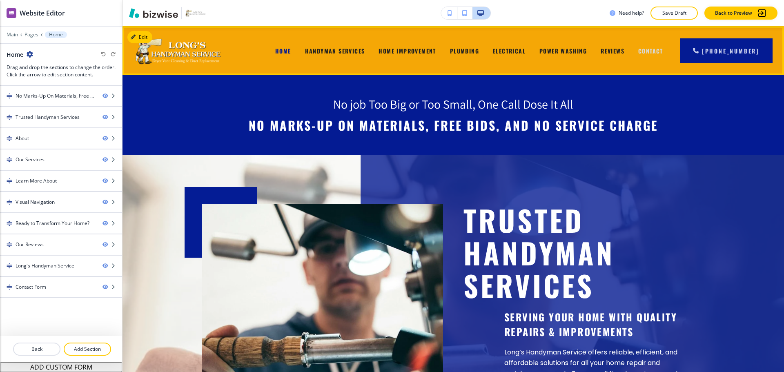
click at [660, 53] on span "Contact" at bounding box center [650, 51] width 25 height 9
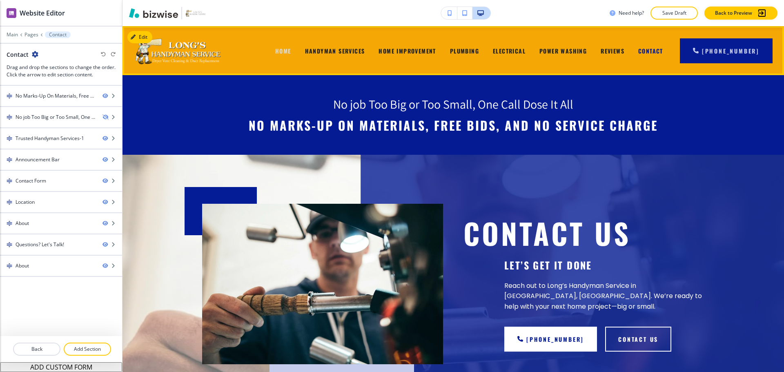
click at [286, 49] on span "Home" at bounding box center [283, 51] width 16 height 9
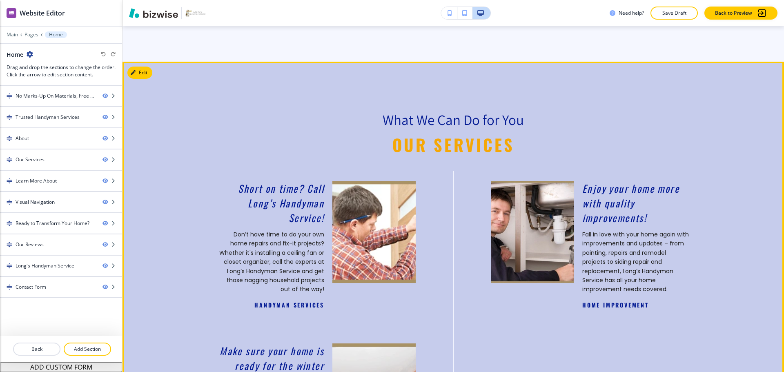
scroll to position [775, 0]
drag, startPoint x: 434, startPoint y: 118, endPoint x: 513, endPoint y: 115, distance: 78.4
click at [513, 115] on p "What We Can Do for You" at bounding box center [453, 120] width 522 height 19
click at [531, 115] on p "What We Can Do for You" at bounding box center [453, 120] width 522 height 19
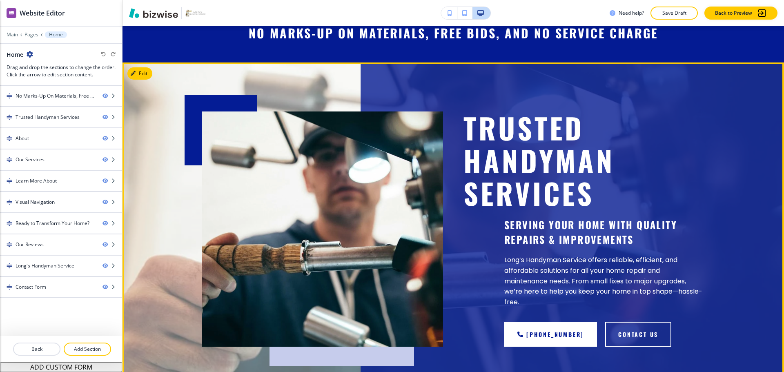
scroll to position [0, 0]
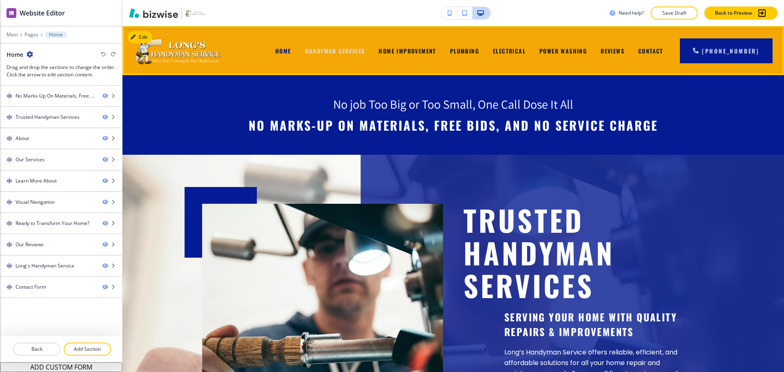
click at [364, 50] on span "Handyman Services" at bounding box center [335, 51] width 60 height 9
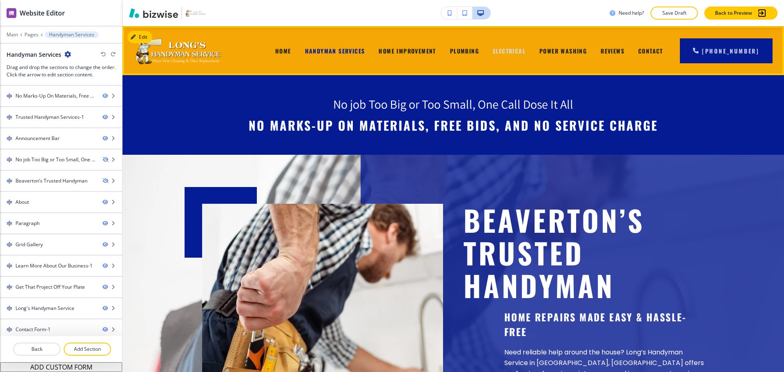
click at [515, 47] on span "Electrical" at bounding box center [509, 51] width 33 height 9
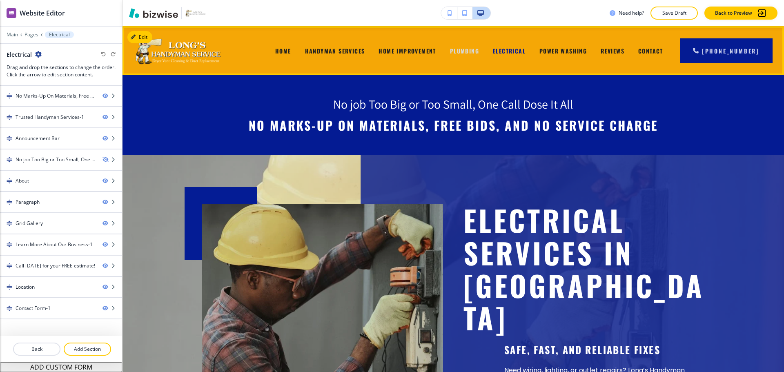
click at [474, 52] on span "Plumbing" at bounding box center [464, 51] width 29 height 9
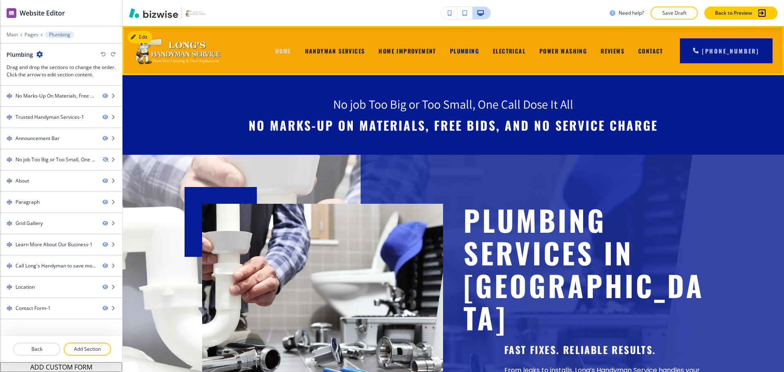
click at [285, 50] on span "Home" at bounding box center [283, 51] width 16 height 9
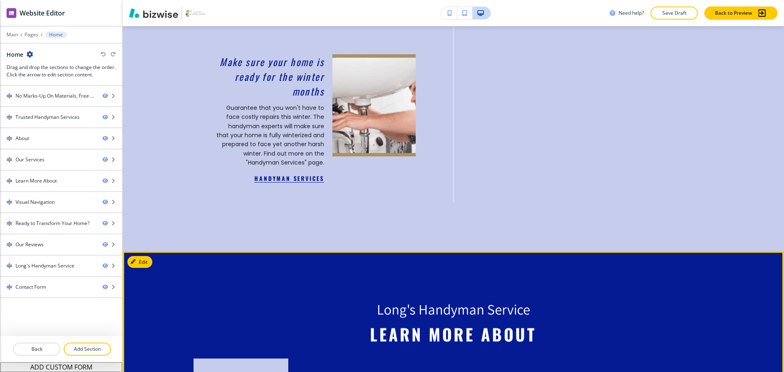
scroll to position [898, 0]
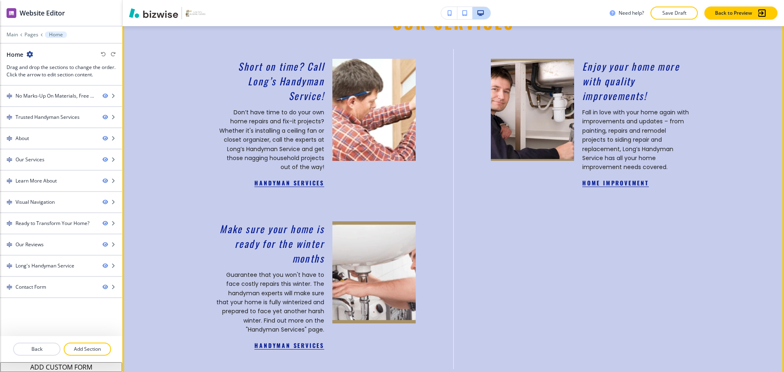
click at [384, 135] on img at bounding box center [373, 109] width 91 height 112
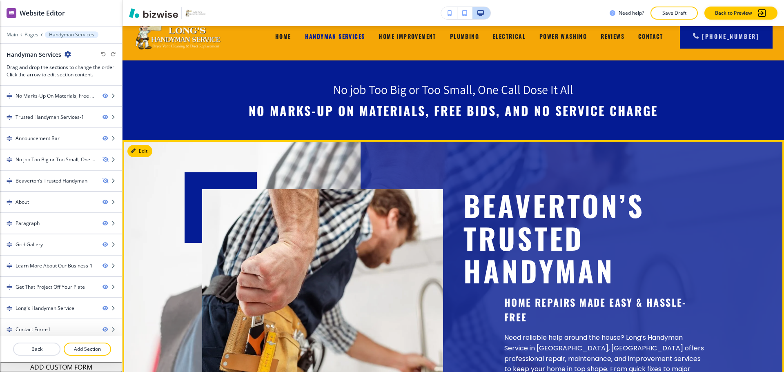
scroll to position [0, 0]
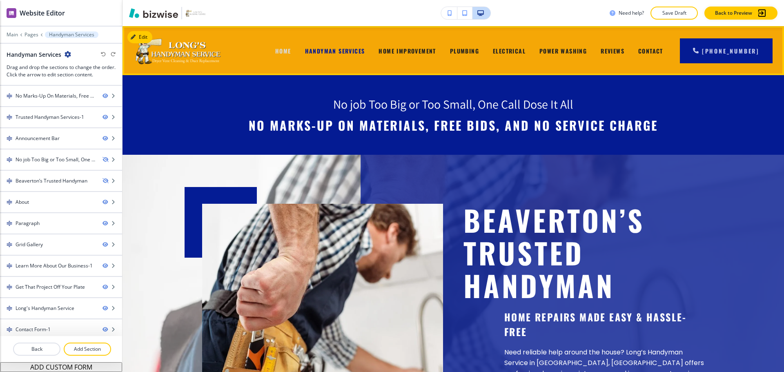
click at [291, 52] on span "Home" at bounding box center [283, 51] width 16 height 9
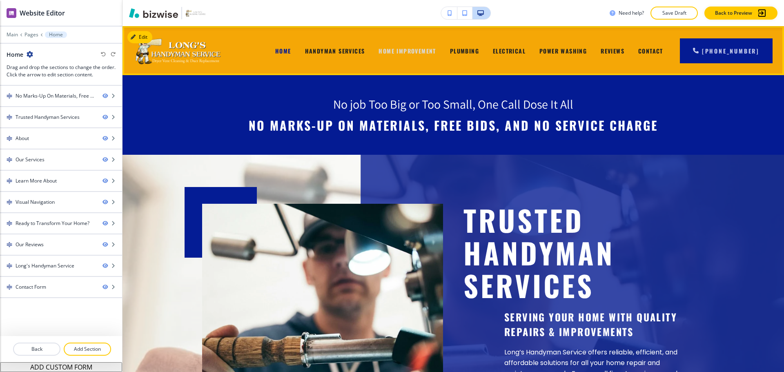
click at [420, 49] on span "Home Improvement" at bounding box center [406, 51] width 57 height 9
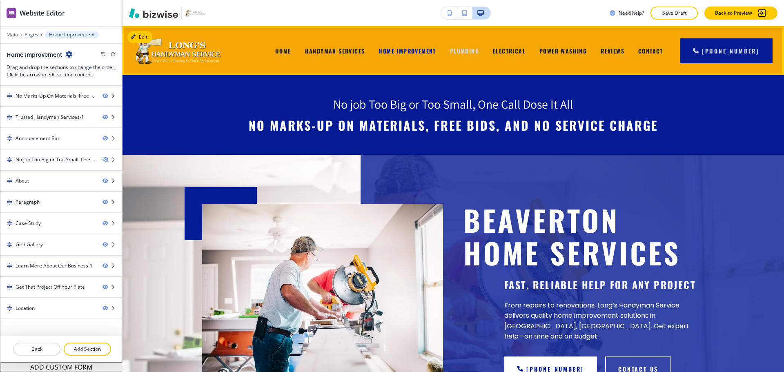
click at [479, 50] on span "Plumbing" at bounding box center [464, 51] width 29 height 9
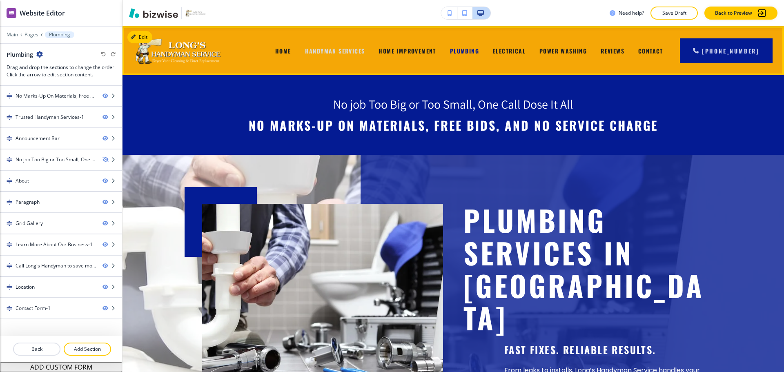
click at [351, 51] on span "Handyman Services" at bounding box center [335, 51] width 60 height 9
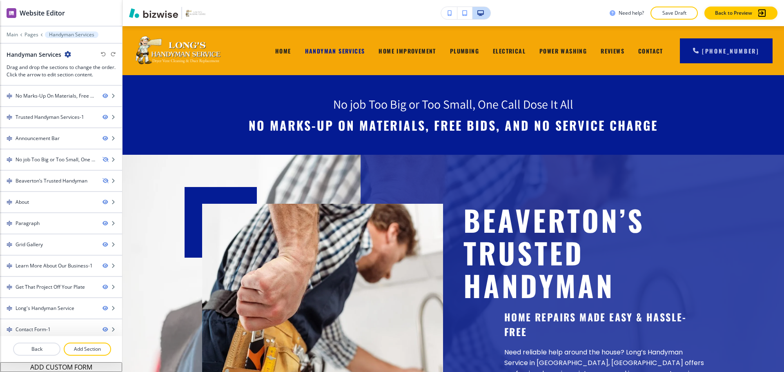
click at [297, 48] on div "Home" at bounding box center [283, 50] width 30 height 33
click at [291, 48] on span "Home" at bounding box center [283, 51] width 16 height 9
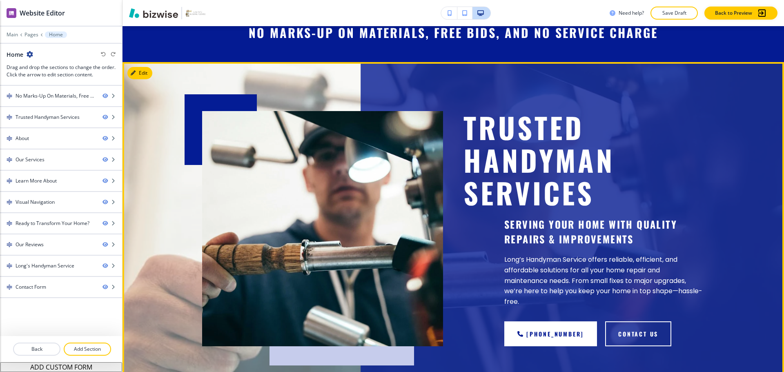
scroll to position [204, 0]
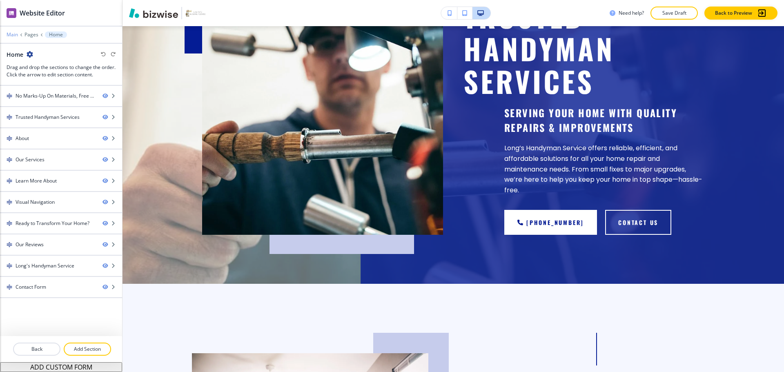
click at [14, 34] on p "Main" at bounding box center [12, 35] width 11 height 6
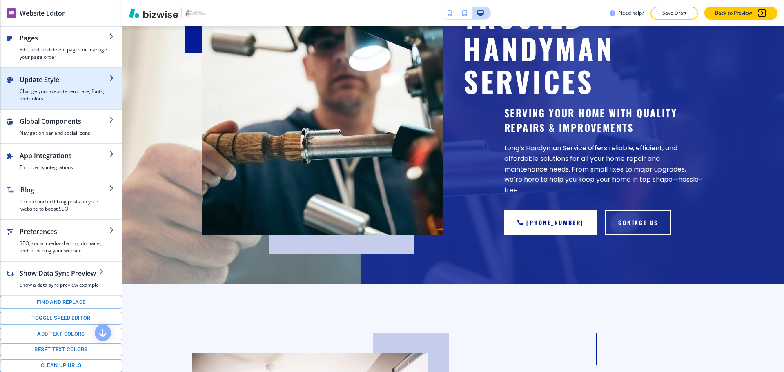
click at [56, 96] on h4 "Change your website template, fonts, and colors" at bounding box center [64, 95] width 89 height 15
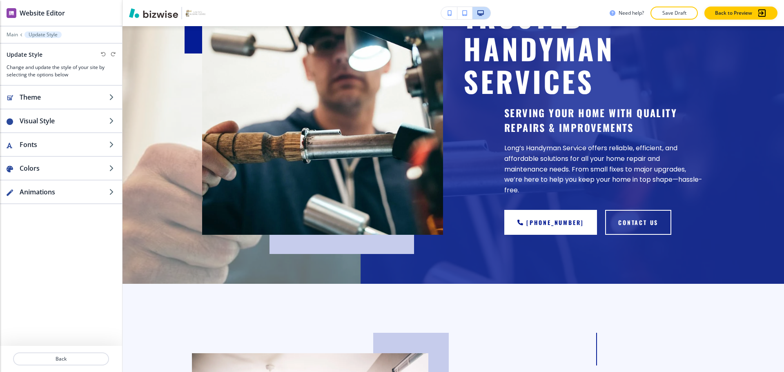
click at [56, 96] on h2 "Theme" at bounding box center [64, 97] width 89 height 10
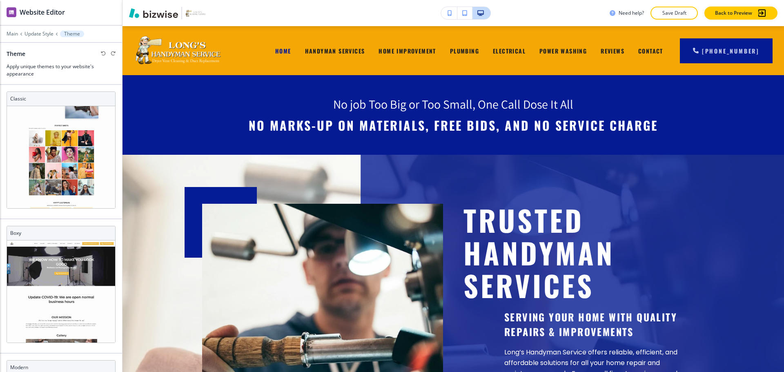
scroll to position [0, 0]
click at [9, 32] on p "Main" at bounding box center [12, 35] width 11 height 6
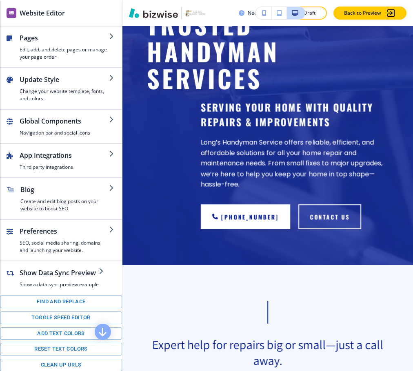
scroll to position [396, 0]
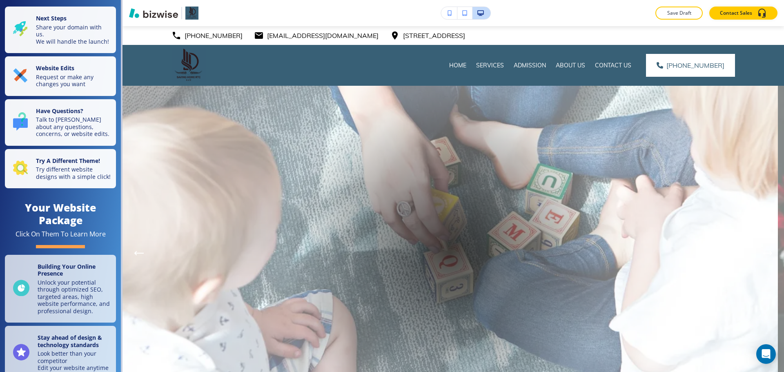
scroll to position [339, 0]
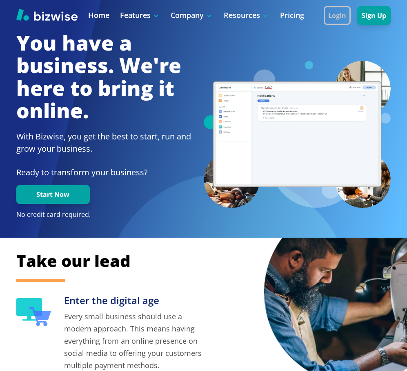
click at [345, 20] on button "Login" at bounding box center [337, 15] width 27 height 19
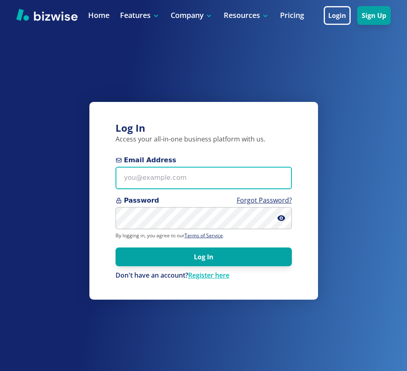
click at [162, 178] on input "Email Address" at bounding box center [203, 178] width 176 height 22
paste input "[EMAIL_ADDRESS][DOMAIN_NAME]"
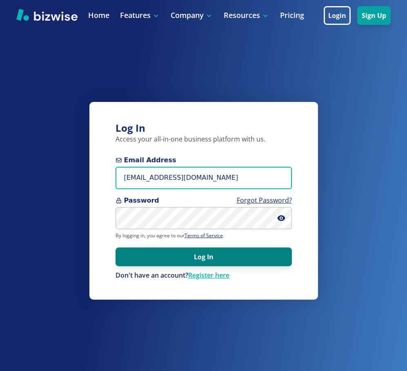
type input "[EMAIL_ADDRESS][DOMAIN_NAME]"
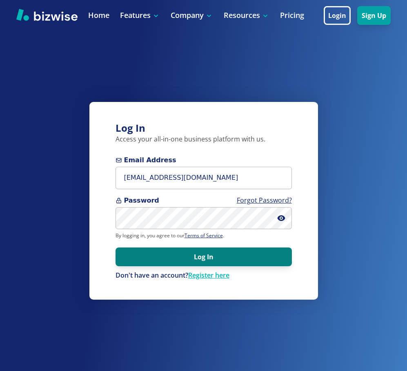
click at [200, 252] on button "Log In" at bounding box center [203, 257] width 176 height 19
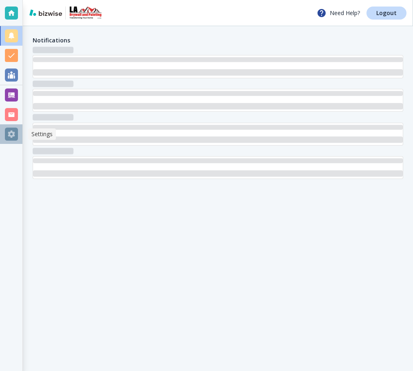
click at [11, 138] on div at bounding box center [11, 134] width 13 height 13
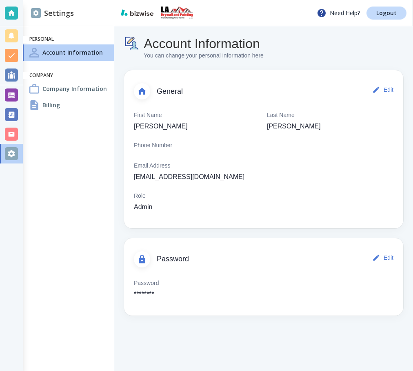
click at [67, 102] on div "Billing" at bounding box center [68, 105] width 91 height 16
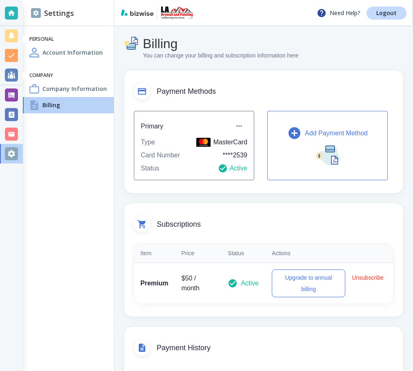
click at [289, 139] on icon "button" at bounding box center [295, 133] width 12 height 12
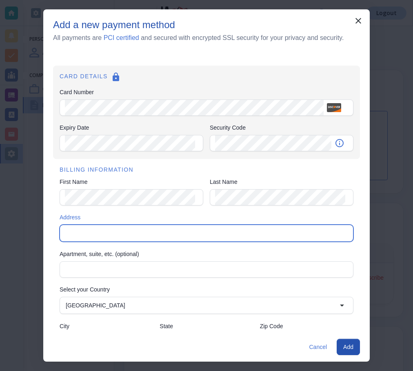
click at [118, 234] on input "Address" at bounding box center [205, 233] width 287 height 11
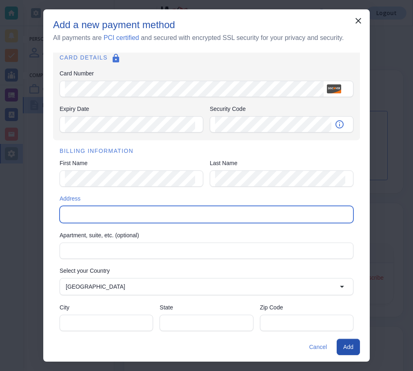
scroll to position [28, 0]
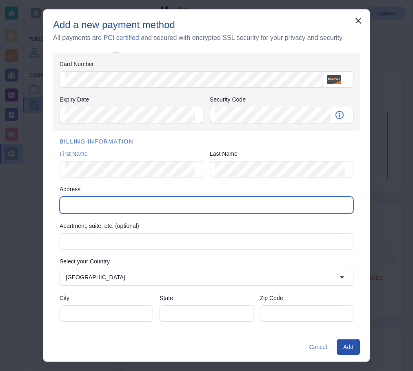
click at [115, 209] on input "Address" at bounding box center [205, 205] width 287 height 11
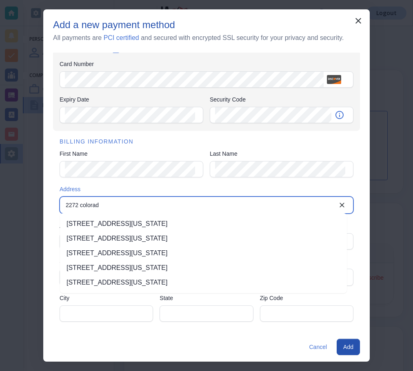
click at [182, 225] on li "[STREET_ADDRESS][US_STATE]" at bounding box center [203, 224] width 287 height 15
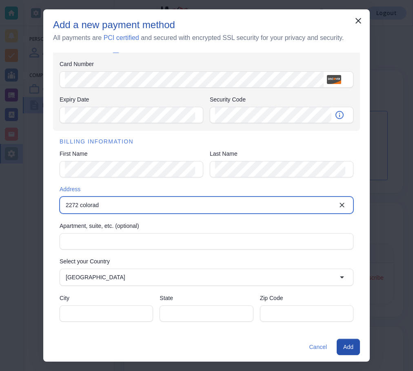
type input "[STREET_ADDRESS][US_STATE]"
type input "[GEOGRAPHIC_DATA]"
type input "CA"
type input "90041"
type input "[STREET_ADDRESS][US_STATE]"
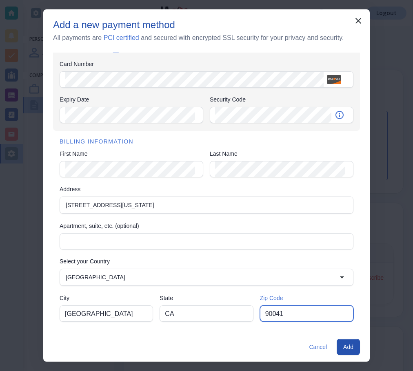
click at [271, 313] on input "90041" at bounding box center [306, 314] width 83 height 16
click at [303, 313] on input "90041" at bounding box center [306, 314] width 83 height 16
click at [355, 347] on button "Add" at bounding box center [348, 347] width 23 height 16
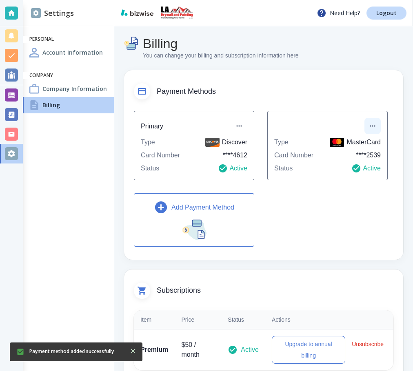
click at [364, 134] on button "button" at bounding box center [372, 126] width 16 height 16
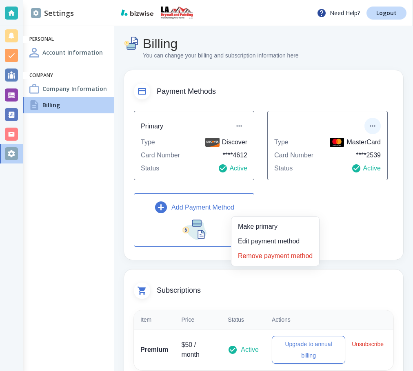
click at [266, 259] on li "Remove payment method" at bounding box center [275, 256] width 81 height 13
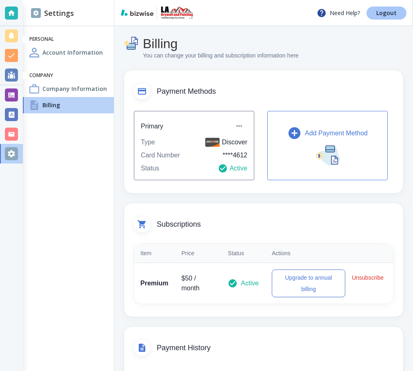
click at [390, 18] on link "Logout" at bounding box center [386, 13] width 40 height 13
